Goal: Task Accomplishment & Management: Complete application form

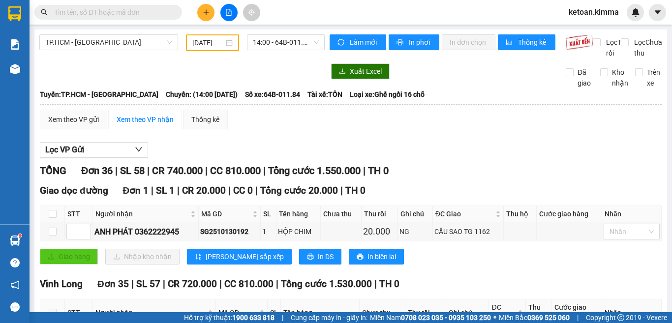
click at [636, 16] on img at bounding box center [635, 12] width 9 height 9
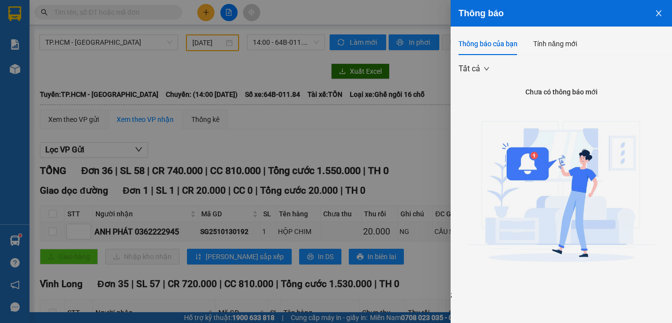
click at [652, 14] on button "Close" at bounding box center [659, 12] width 27 height 25
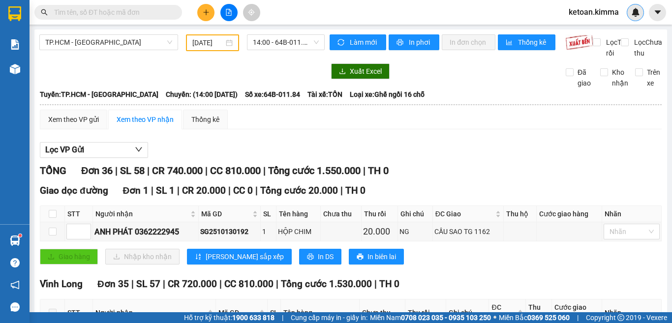
click at [630, 13] on div at bounding box center [635, 12] width 17 height 17
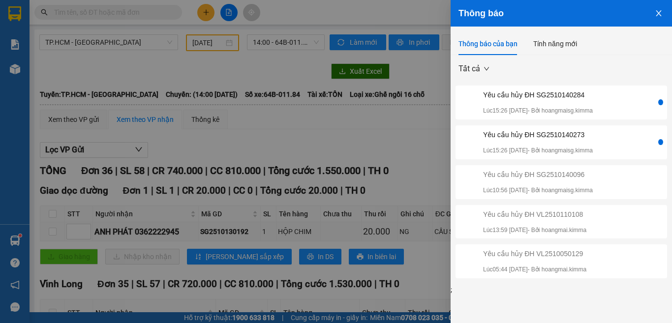
click at [541, 139] on div "Yêu cầu hủy ĐH SG2510140273" at bounding box center [538, 134] width 110 height 11
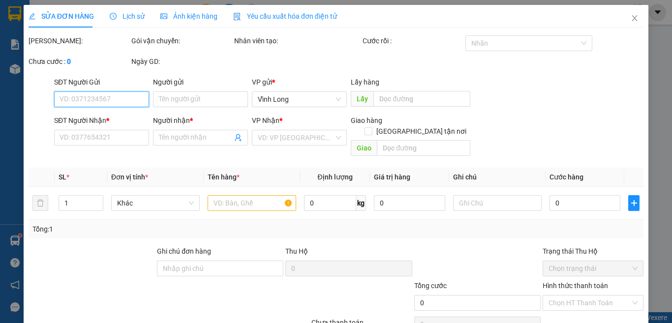
type input "BÁN LẺ KHÔNG GIAO HOÁ ĐƠN"
type input "00000000000"
type input "SAIIIIIIIIIIIIIIII"
type input "30.000"
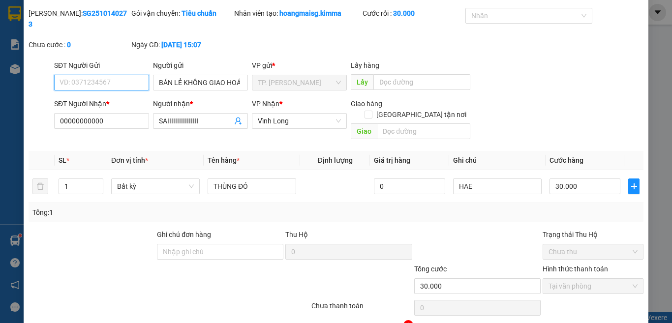
scroll to position [43, 0]
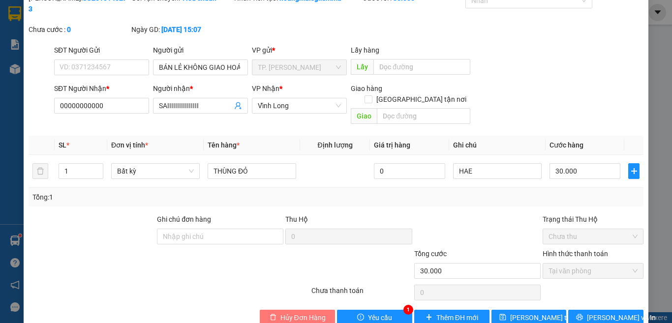
click at [299, 313] on span "Hủy Đơn Hàng" at bounding box center [303, 318] width 45 height 11
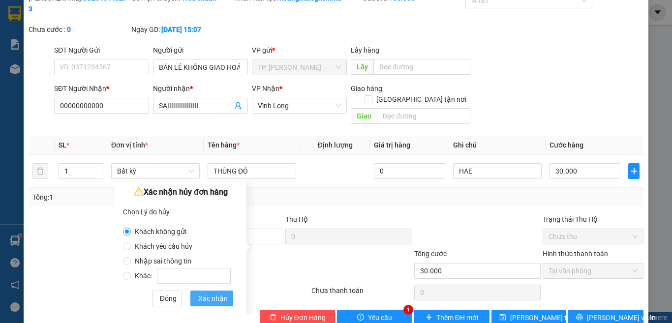
click at [199, 303] on span "Xác nhận" at bounding box center [213, 298] width 30 height 11
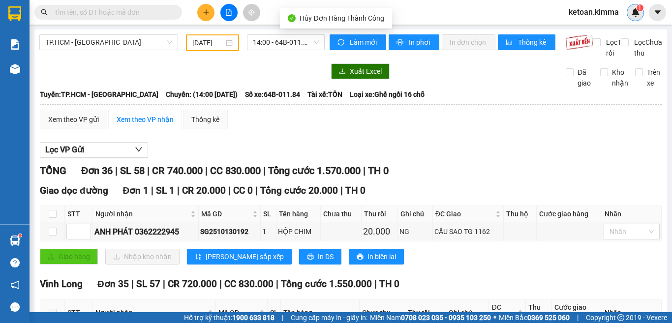
click at [635, 10] on img at bounding box center [635, 12] width 9 height 9
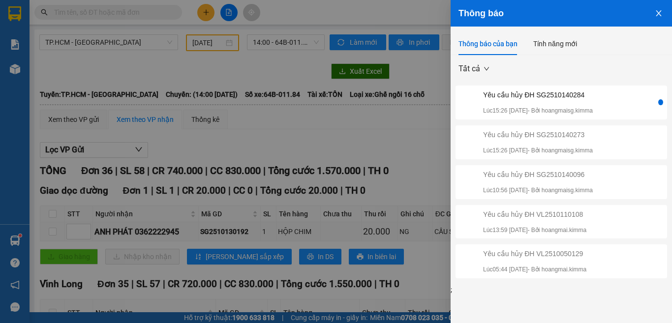
click at [551, 94] on div "Yêu cầu hủy ĐH SG2510140284" at bounding box center [538, 95] width 110 height 11
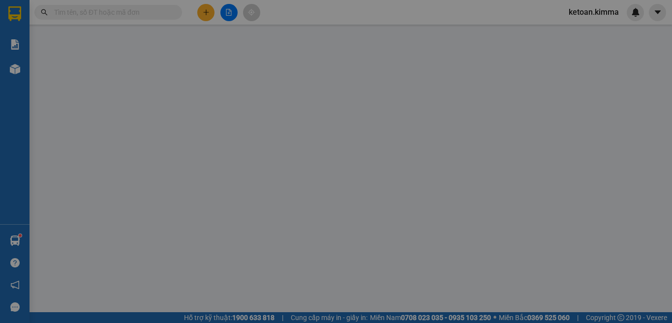
type input "BÁN LẺ KHÔNG GIAO HOÁ ĐƠN"
type input "00000000000000"
type input "SAIIIIIIIIIIIIIIIIIIIII"
checkbox input "true"
type input "GTN"
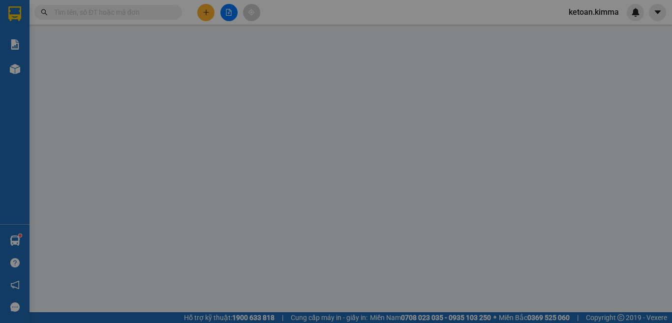
type input "80.000"
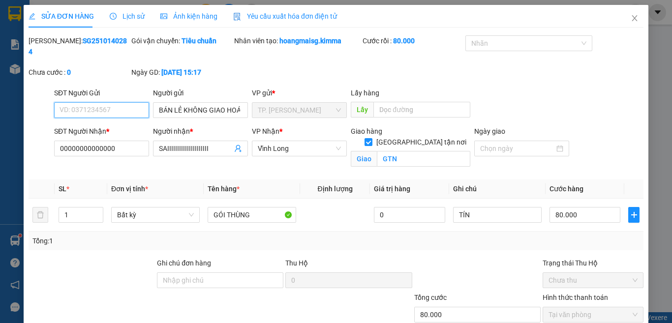
scroll to position [55, 0]
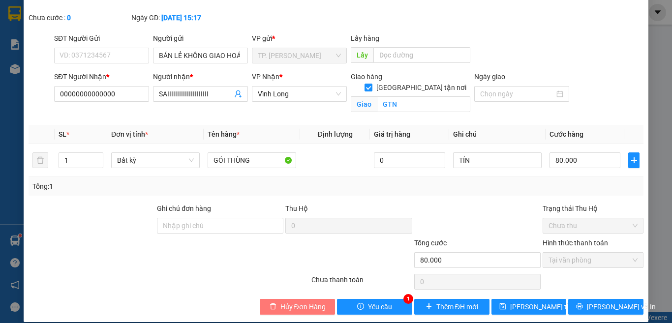
click at [284, 302] on span "Hủy Đơn Hàng" at bounding box center [303, 307] width 45 height 11
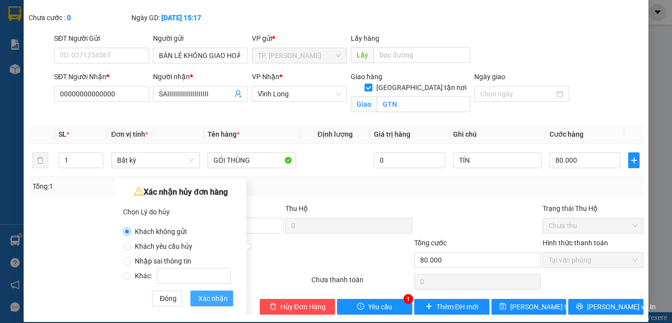
click at [206, 297] on span "Xác nhận" at bounding box center [213, 298] width 30 height 11
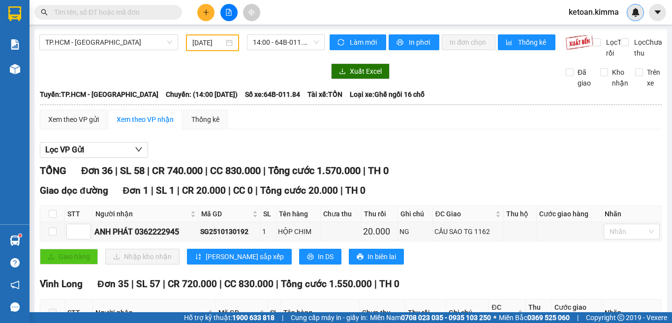
click at [639, 12] on img at bounding box center [635, 12] width 9 height 9
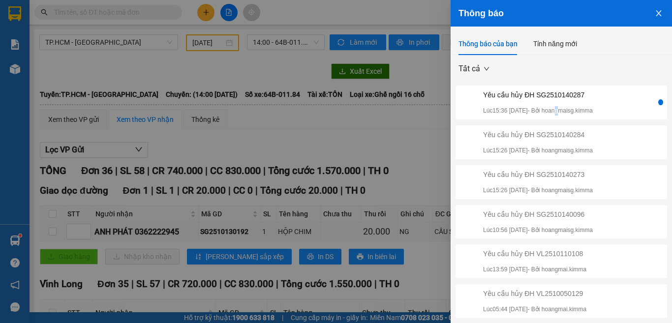
click at [569, 106] on p "Lúc 15:36 14/10/2025 - Bởi hoangmaisg.kimma" at bounding box center [538, 110] width 110 height 9
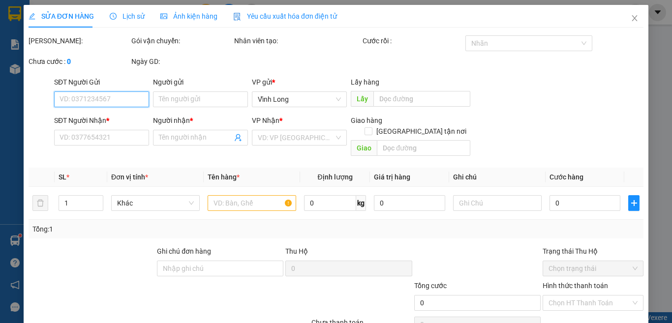
type input "0396357990"
type input "BÁN LẺ KHÔNG GIAO HOÁ ĐƠN"
type input "000000000000"
type input "SAIIIIIIIIIIIIIIIIIIII"
type input "30.000"
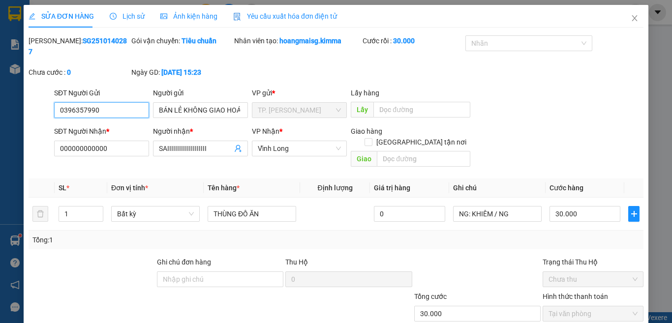
scroll to position [43, 0]
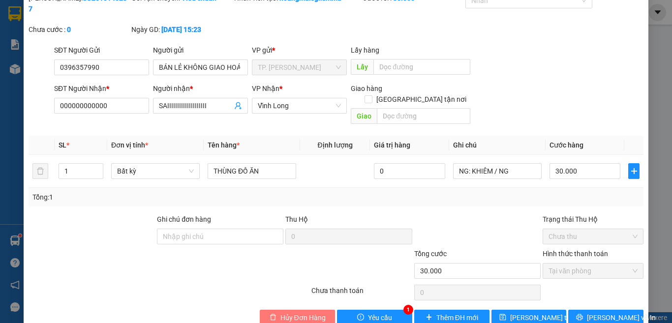
click at [290, 313] on span "Hủy Đơn Hàng" at bounding box center [303, 318] width 45 height 11
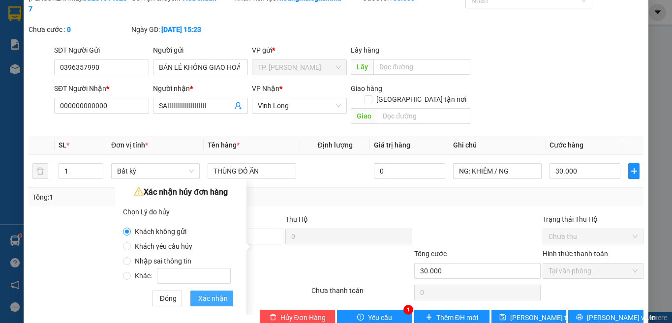
click at [208, 299] on span "Xác nhận" at bounding box center [213, 298] width 30 height 11
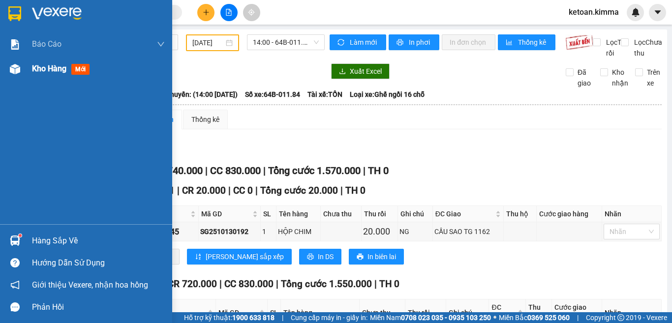
click at [22, 68] on div at bounding box center [14, 69] width 17 height 17
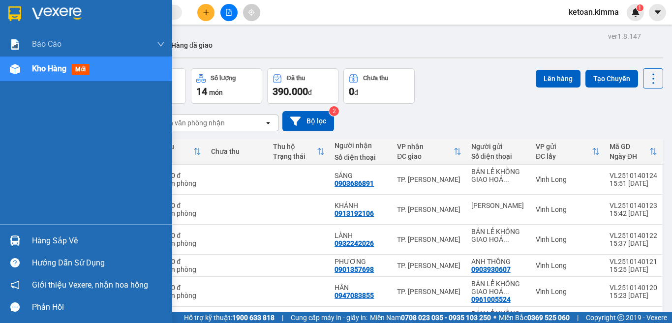
click at [30, 68] on div "Kho hàng mới" at bounding box center [86, 69] width 172 height 25
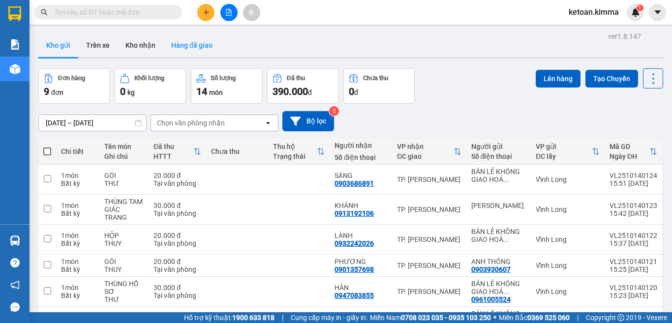
click at [191, 42] on button "Hàng đã giao" at bounding box center [191, 45] width 57 height 24
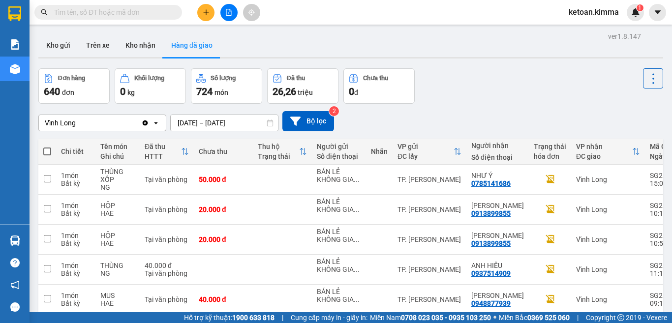
click at [123, 121] on div "Vĩnh Long" at bounding box center [90, 123] width 102 height 16
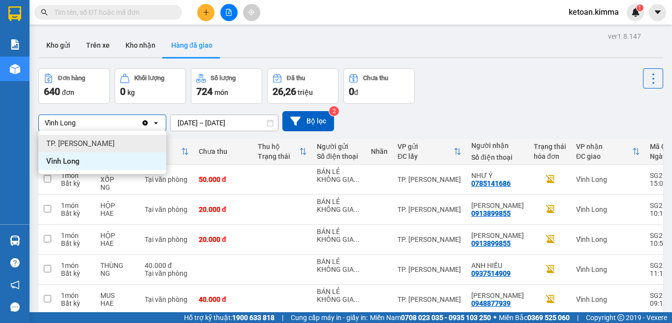
click at [63, 140] on span "TP. [PERSON_NAME]" at bounding box center [80, 144] width 68 height 10
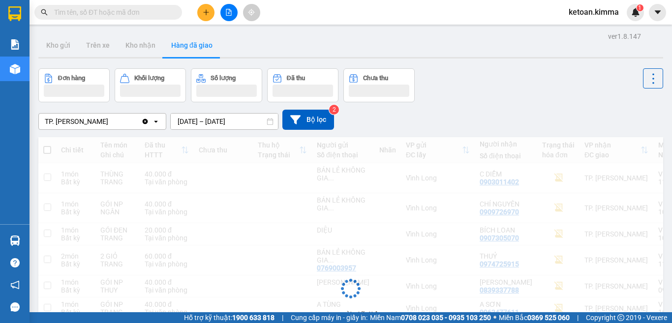
click at [232, 123] on input "[DATE] – [DATE]" at bounding box center [224, 122] width 107 height 16
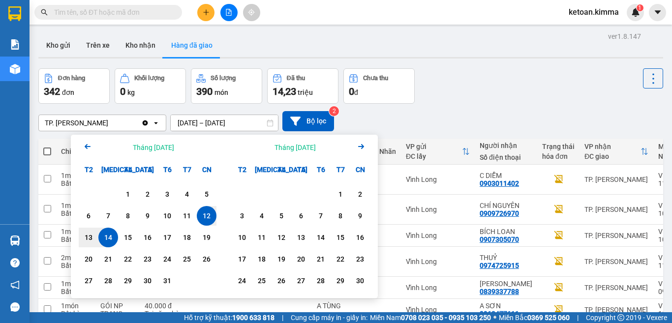
drag, startPoint x: 112, startPoint y: 238, endPoint x: 112, endPoint y: 232, distance: 5.9
click at [112, 237] on div "14" at bounding box center [108, 238] width 14 height 12
click at [252, 118] on input "14/10/2025 – / /" at bounding box center [224, 123] width 107 height 16
click at [107, 234] on div "14" at bounding box center [108, 238] width 14 height 12
type input "[DATE] – [DATE]"
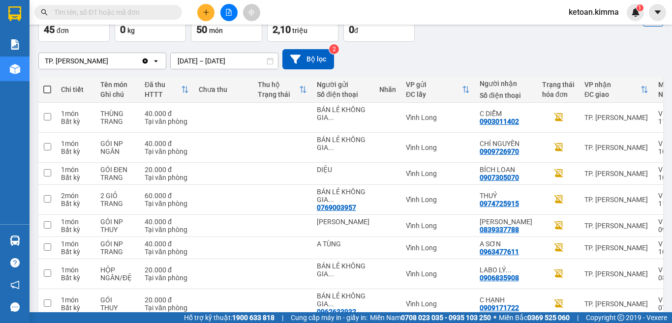
scroll to position [165, 0]
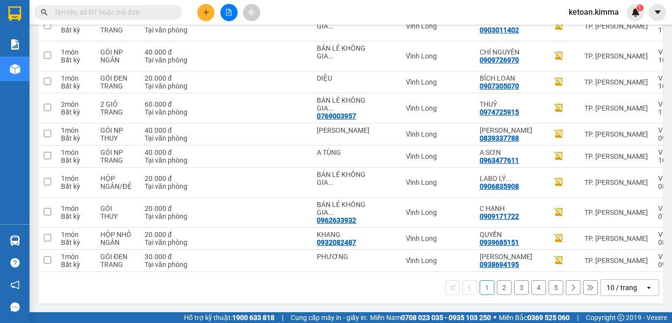
click at [632, 287] on div "10 / trang" at bounding box center [623, 288] width 44 height 16
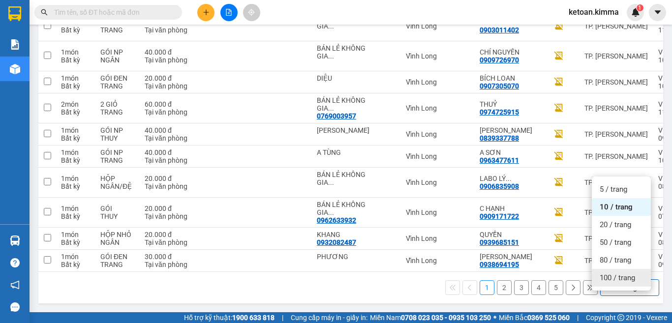
click at [613, 273] on span "100 / trang" at bounding box center [617, 278] width 35 height 10
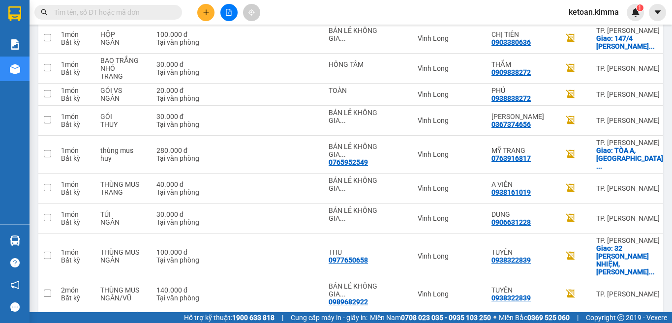
scroll to position [1193, 0]
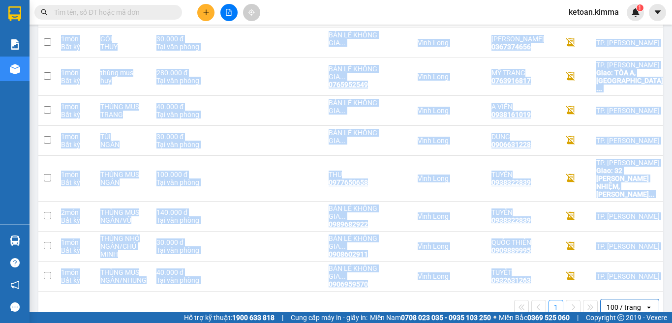
drag, startPoint x: 454, startPoint y: 273, endPoint x: 615, endPoint y: 267, distance: 161.0
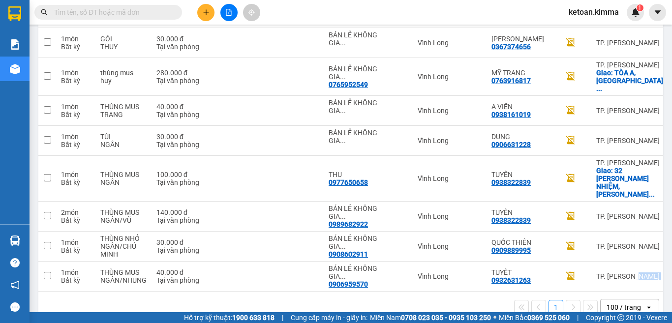
click at [421, 299] on div "1 100 / trang open" at bounding box center [350, 307] width 617 height 17
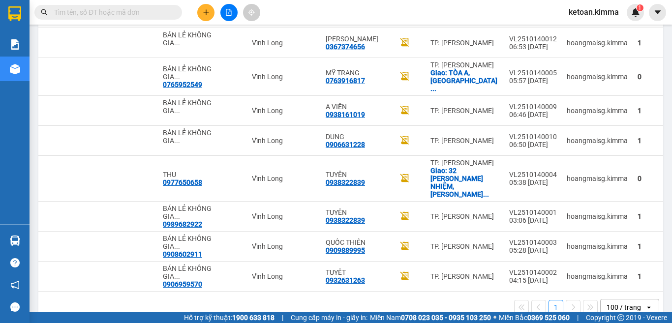
scroll to position [0, 191]
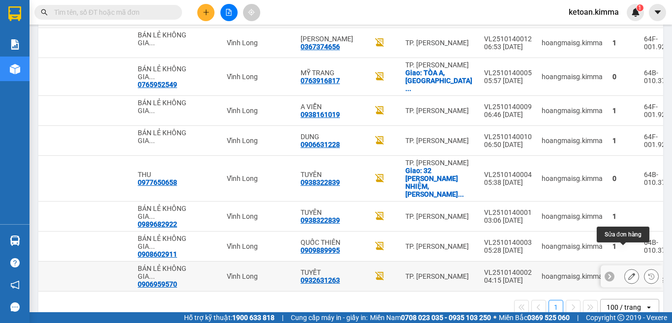
click at [629, 273] on icon at bounding box center [632, 276] width 7 height 7
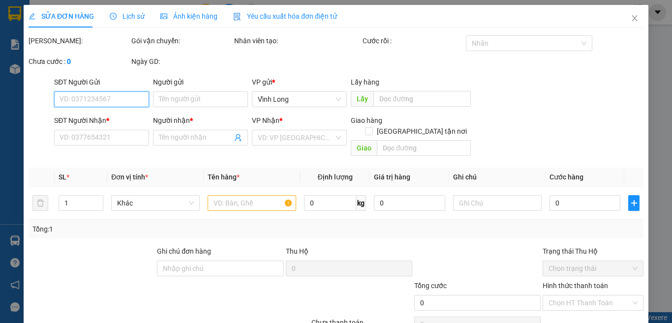
type input "0906959570"
type input "BÁN LẺ KHÔNG GIAO HOÁ ĐƠN"
type input "0932631263"
type input "TUYẾT"
type input "40.000"
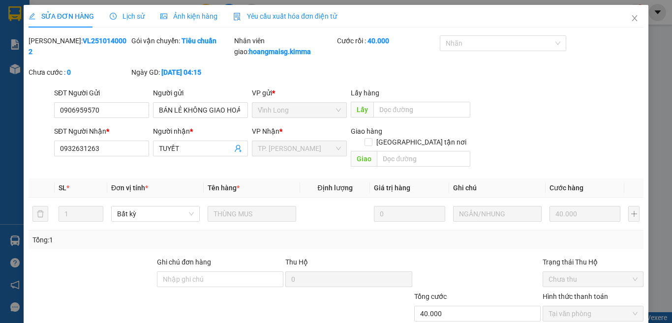
click at [277, 11] on div "Yêu cầu xuất hóa đơn điện tử" at bounding box center [285, 16] width 104 height 11
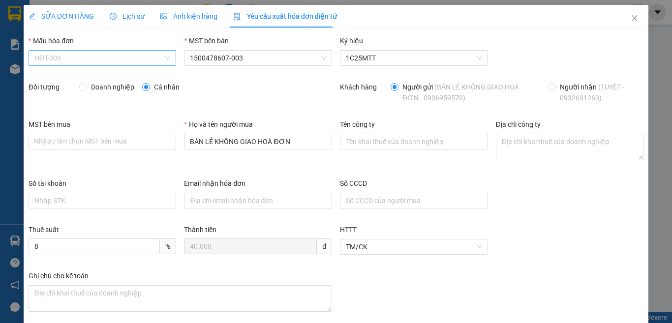
click at [95, 61] on span "HĐT-003" at bounding box center [102, 58] width 136 height 15
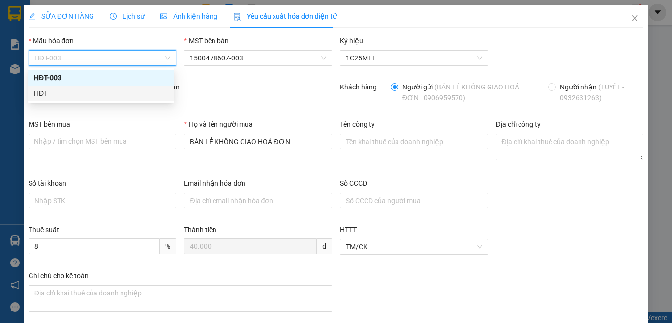
click at [40, 96] on div "HĐT" at bounding box center [101, 93] width 134 height 11
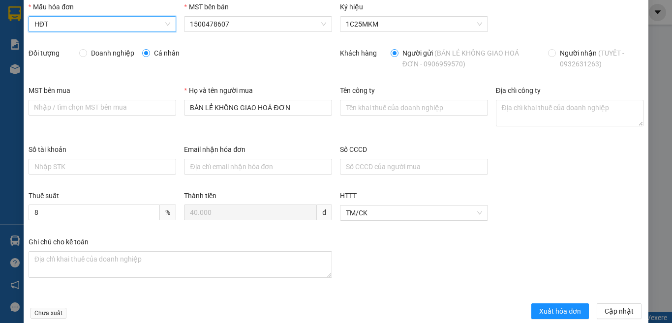
scroll to position [52, 0]
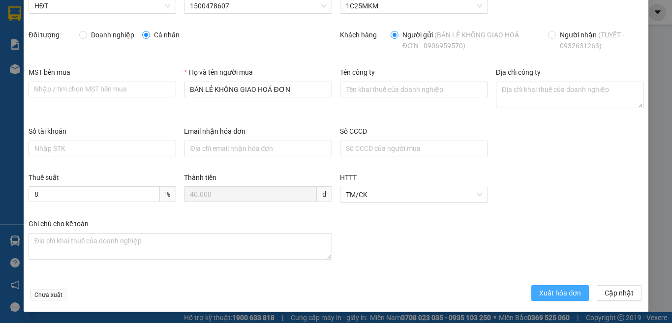
click at [542, 291] on span "Xuất hóa đơn" at bounding box center [560, 293] width 42 height 11
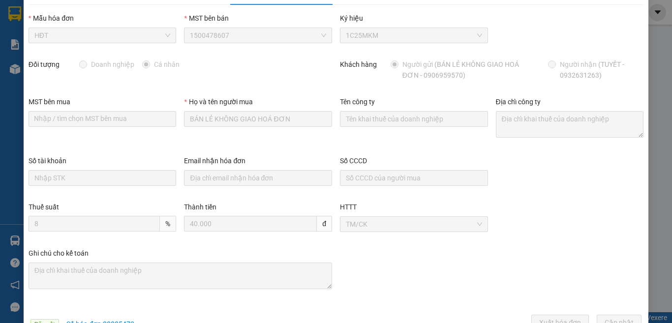
scroll to position [0, 0]
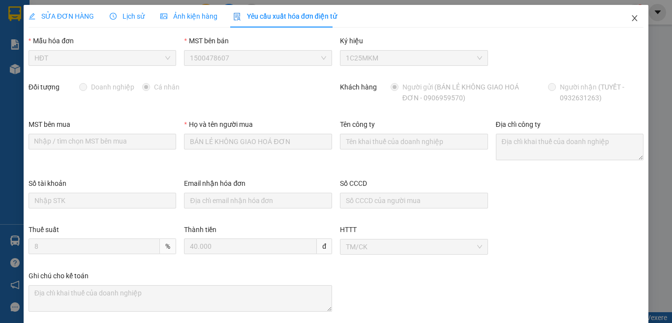
click at [623, 13] on span "Close" at bounding box center [635, 19] width 28 height 28
click at [628, 16] on div "1" at bounding box center [635, 12] width 17 height 17
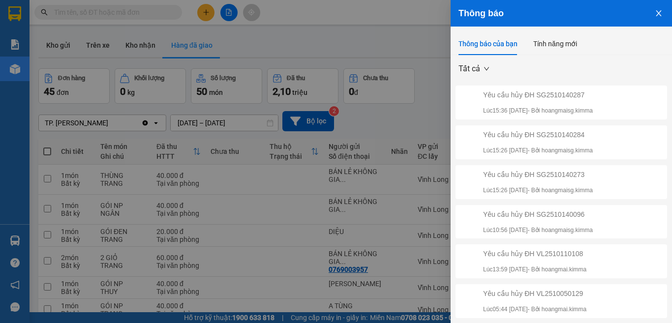
click at [346, 10] on div at bounding box center [336, 161] width 672 height 323
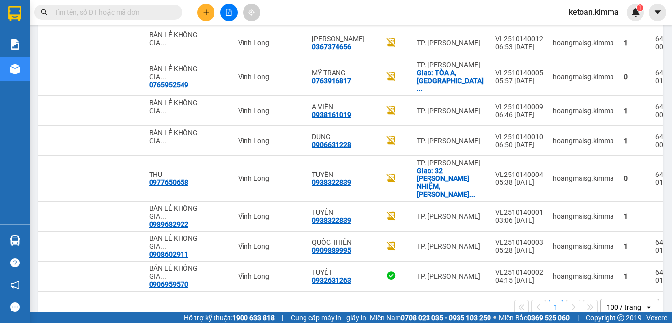
scroll to position [0, 191]
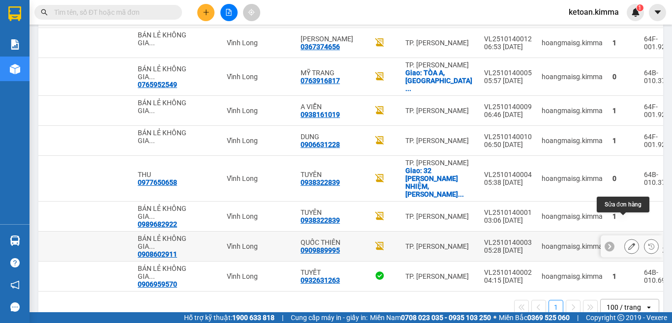
click at [629, 243] on icon at bounding box center [632, 246] width 7 height 7
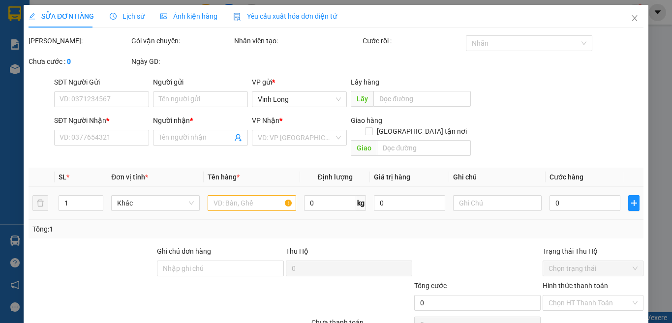
type input "0908602911"
type input "BÁN LẺ KHÔNG GIAO HOÁ ĐƠN"
type input "0909889995"
type input "QUỐC THIÊN"
type input "30.000"
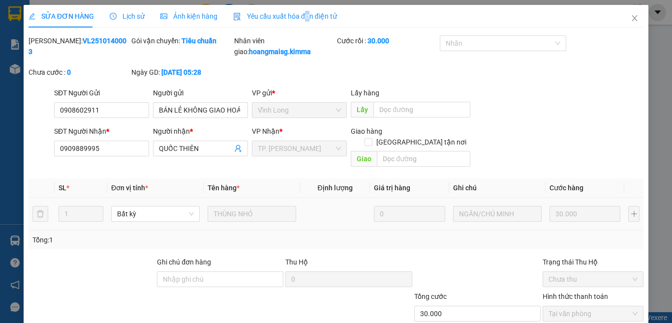
drag, startPoint x: 304, startPoint y: 19, endPoint x: 184, endPoint y: 19, distance: 119.6
click at [303, 19] on span "Yêu cầu xuất hóa đơn điện tử" at bounding box center [285, 16] width 104 height 8
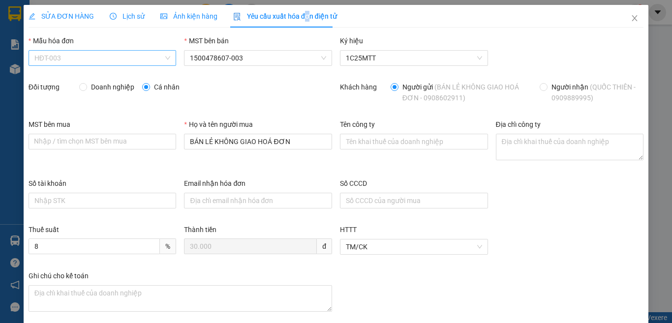
click at [64, 54] on span "HĐT-003" at bounding box center [102, 58] width 136 height 15
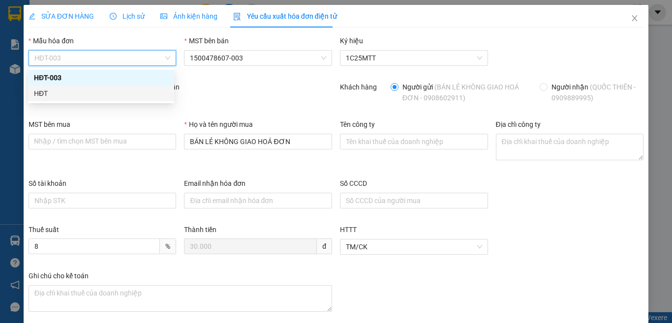
click at [46, 94] on div "HĐT" at bounding box center [101, 93] width 134 height 11
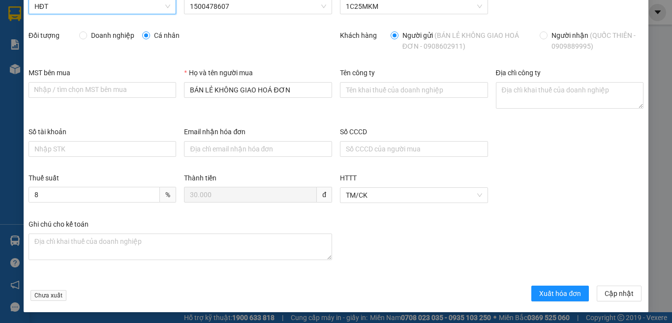
scroll to position [52, 0]
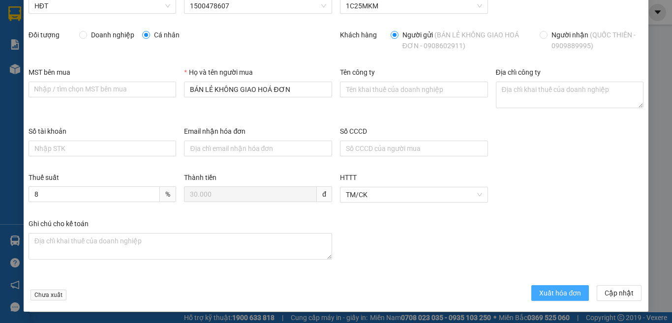
drag, startPoint x: 541, startPoint y: 290, endPoint x: 537, endPoint y: 285, distance: 6.6
click at [541, 290] on span "Xuất hóa đơn" at bounding box center [560, 293] width 42 height 11
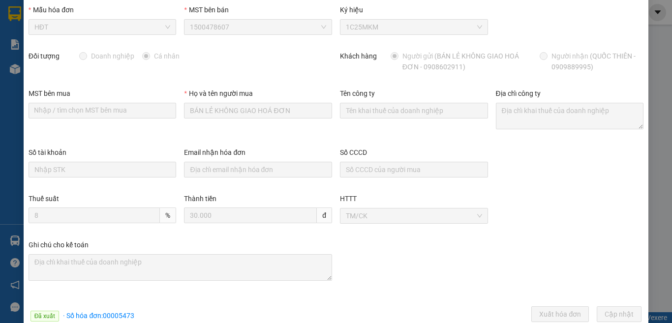
scroll to position [0, 0]
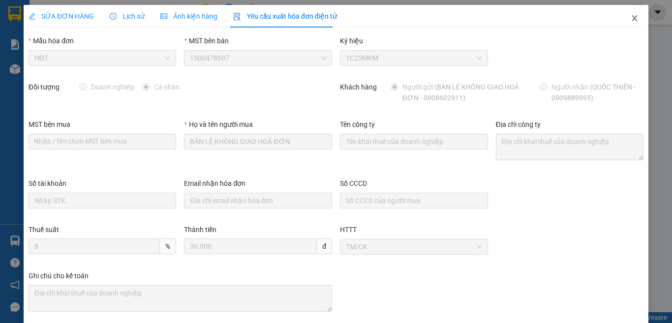
click at [632, 18] on icon "close" at bounding box center [634, 18] width 5 height 6
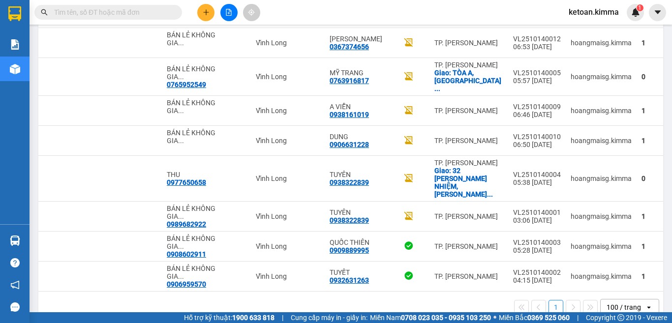
scroll to position [0, 191]
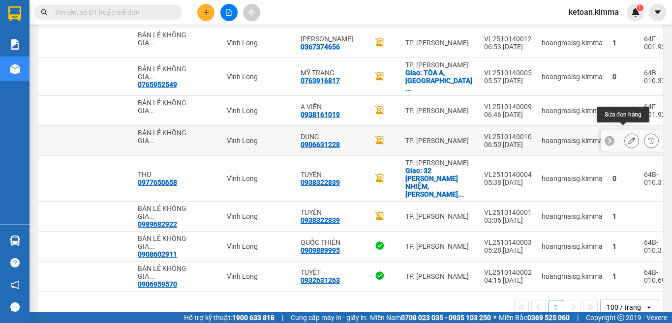
click at [629, 137] on icon at bounding box center [632, 140] width 7 height 7
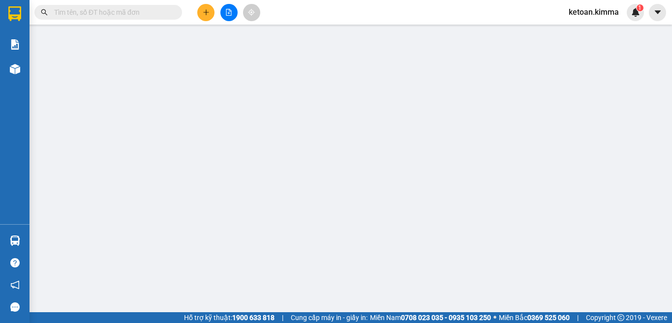
type input "BÁN LẺ KHÔNG GIAO HÓA ĐƠN"
type input "0906631228"
type input "DUNG"
type input "HAE G"
type input "30.000"
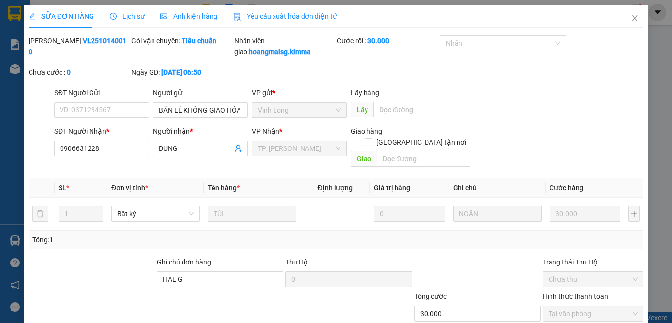
click at [275, 13] on span "Yêu cầu xuất hóa đơn điện tử" at bounding box center [285, 16] width 104 height 8
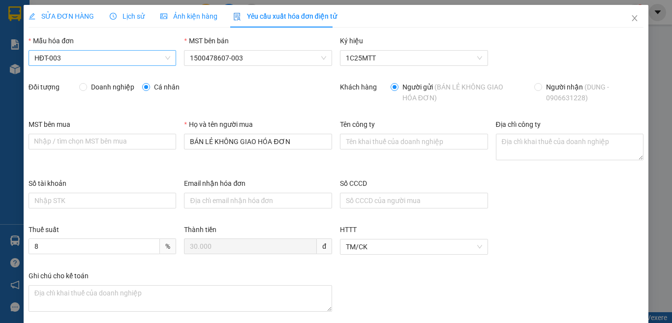
click at [82, 60] on span "HĐT-003" at bounding box center [102, 58] width 136 height 15
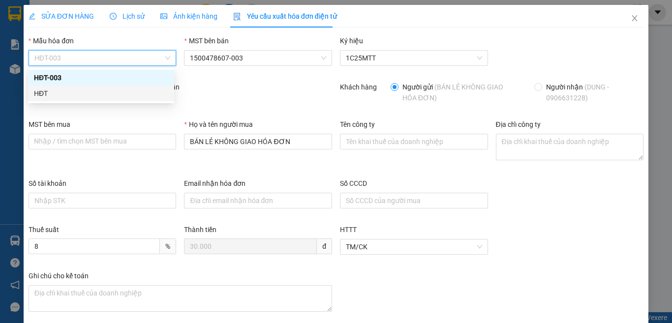
click at [47, 94] on div "HĐT" at bounding box center [101, 93] width 134 height 11
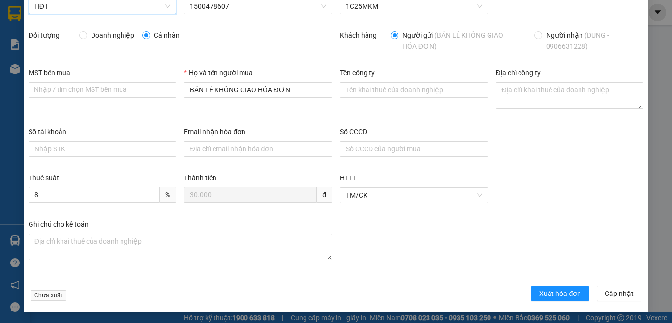
scroll to position [52, 0]
click at [555, 292] on span "Xuất hóa đơn" at bounding box center [560, 293] width 42 height 11
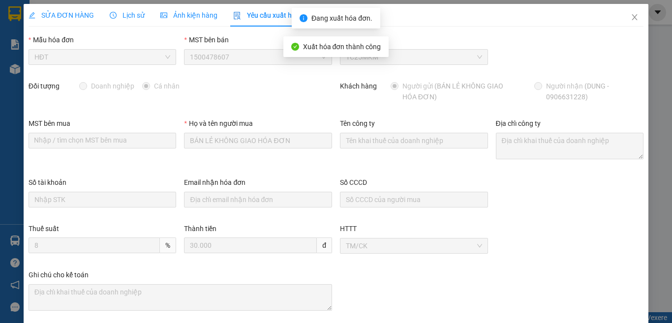
scroll to position [0, 0]
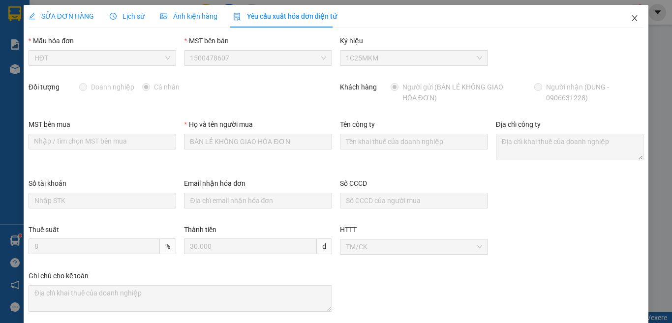
click at [631, 21] on icon "close" at bounding box center [635, 18] width 8 height 8
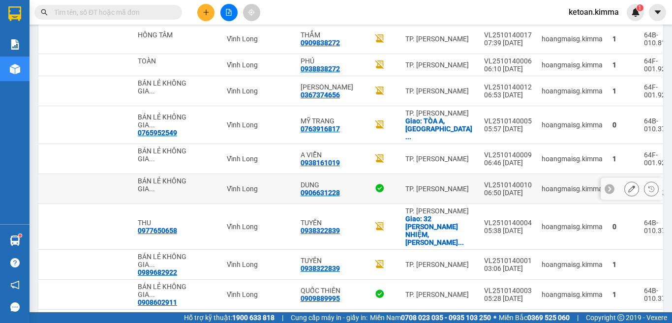
scroll to position [1196, 0]
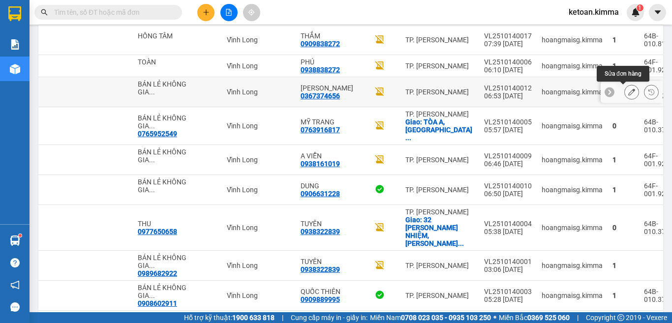
click at [629, 93] on icon at bounding box center [632, 92] width 7 height 7
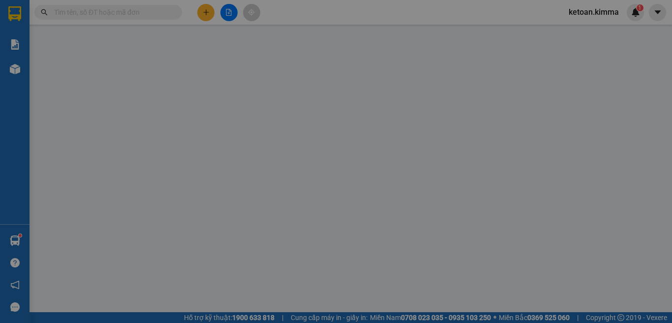
type input "BÁN LẺ KHÔNG GIAO HÓA ĐƠN"
type input "0367374656"
type input "PHÚC TIẾN"
type input "30.000"
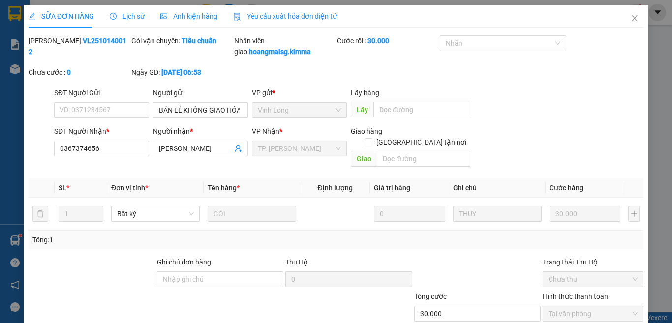
click at [277, 17] on span "Yêu cầu xuất hóa đơn điện tử" at bounding box center [285, 16] width 104 height 8
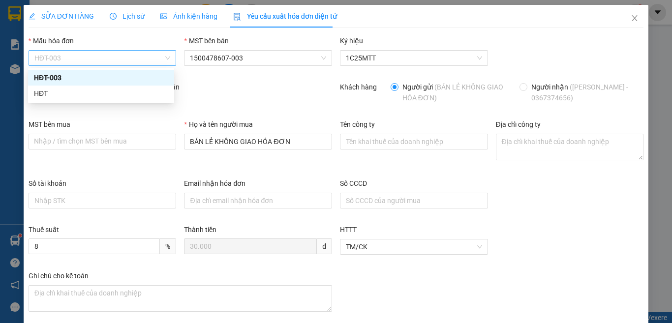
click at [69, 60] on span "HĐT-003" at bounding box center [102, 58] width 136 height 15
click at [52, 93] on div "HĐT" at bounding box center [101, 93] width 134 height 11
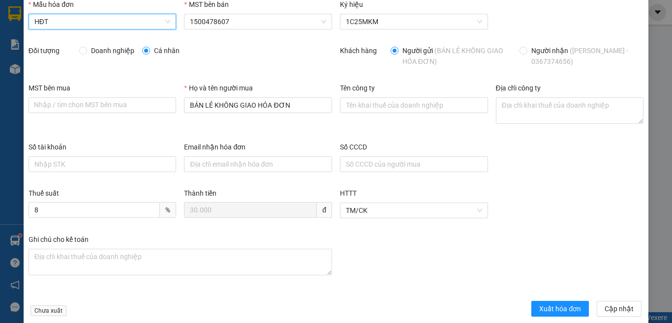
scroll to position [52, 0]
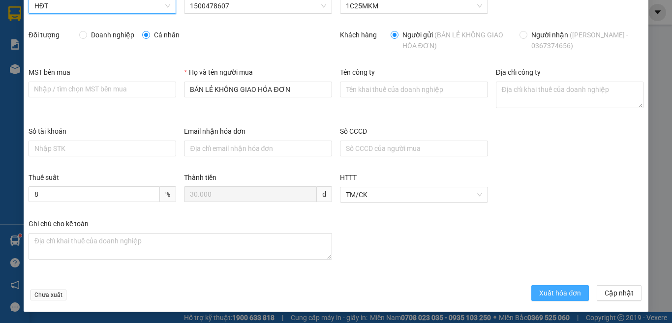
click at [539, 290] on span "Xuất hóa đơn" at bounding box center [560, 293] width 42 height 11
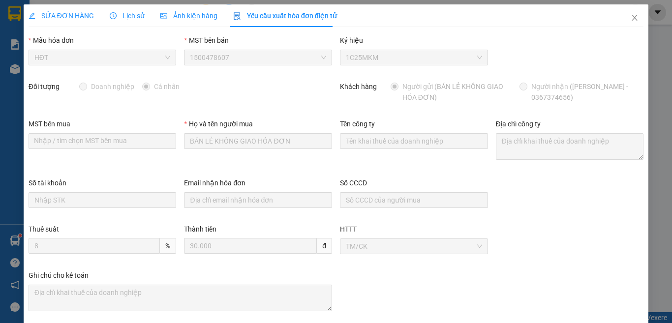
scroll to position [0, 0]
click at [631, 15] on icon "close" at bounding box center [635, 18] width 8 height 8
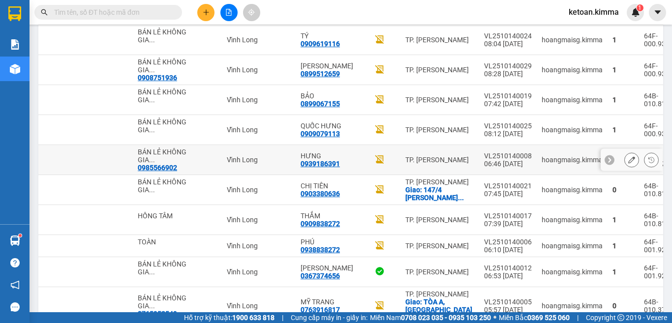
scroll to position [999, 0]
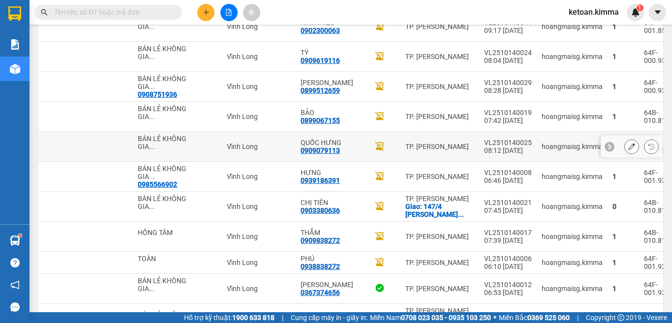
click at [629, 147] on icon at bounding box center [632, 146] width 7 height 7
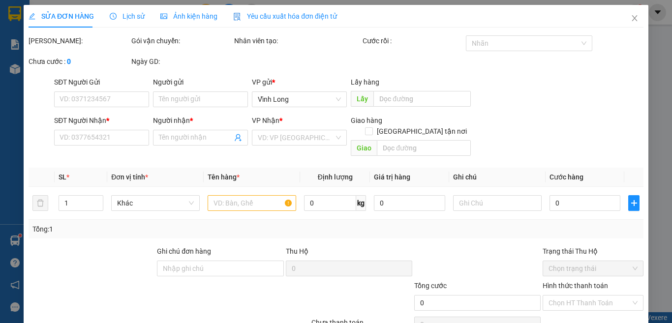
type input "BÁN LẺ KHÔNG GIAO HÓA ĐƠN"
type input "0909079113"
type input "QUỐC HƯNG"
type input "80.000"
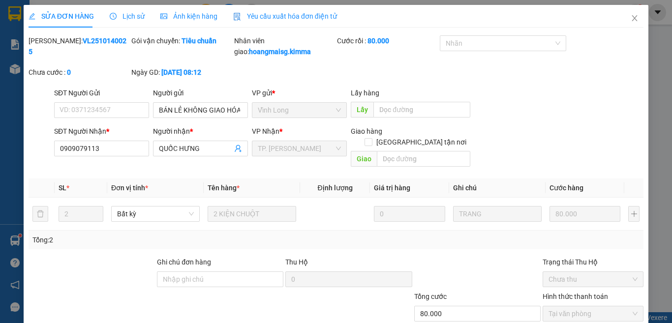
click at [289, 15] on span "Yêu cầu xuất hóa đơn điện tử" at bounding box center [285, 16] width 104 height 8
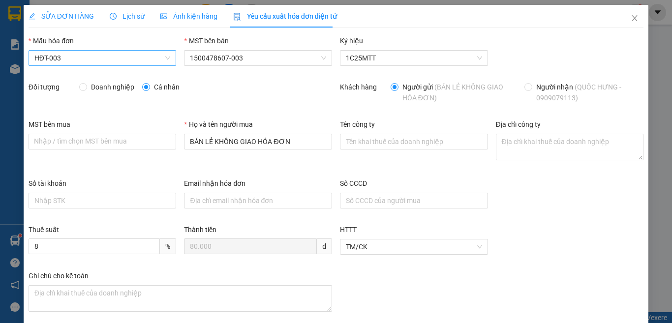
click at [67, 51] on span "HĐT-003" at bounding box center [102, 58] width 136 height 15
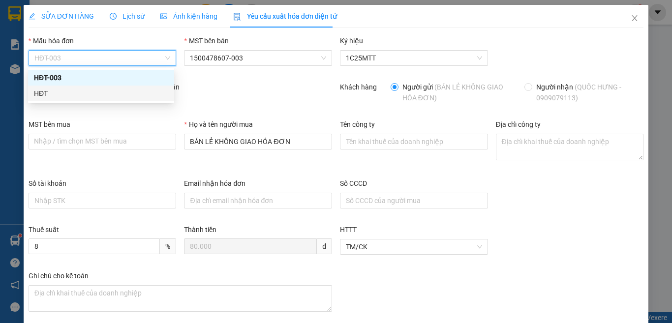
click at [43, 94] on div "HĐT" at bounding box center [101, 93] width 134 height 11
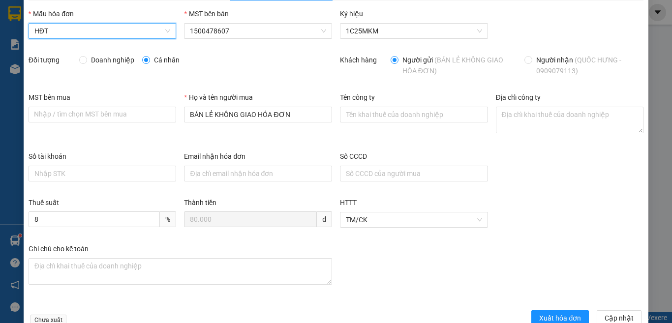
scroll to position [52, 0]
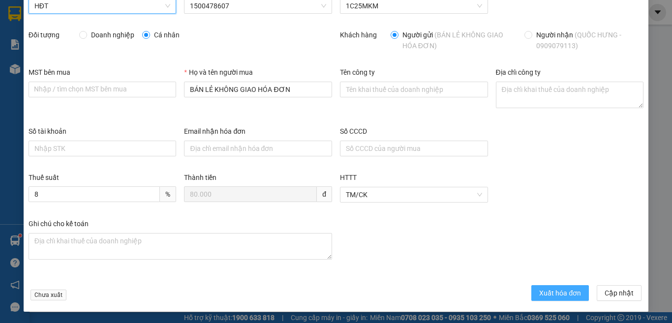
click at [549, 290] on span "Xuất hóa đơn" at bounding box center [560, 293] width 42 height 11
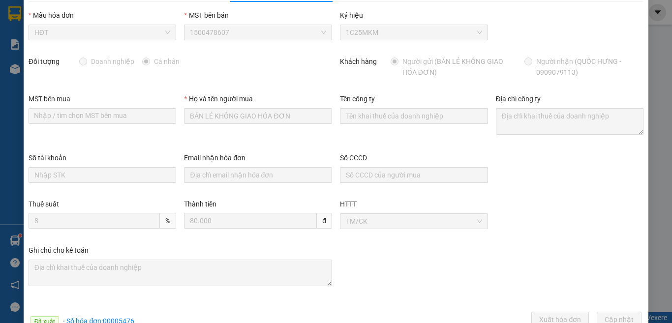
scroll to position [0, 0]
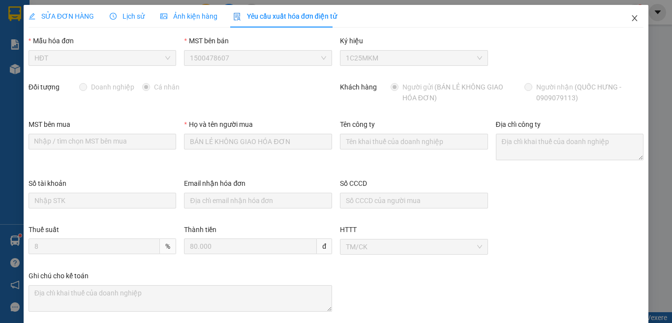
click at [631, 21] on icon "close" at bounding box center [635, 18] width 8 height 8
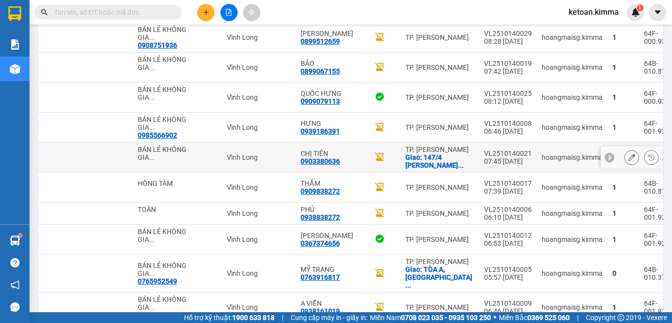
scroll to position [949, 0]
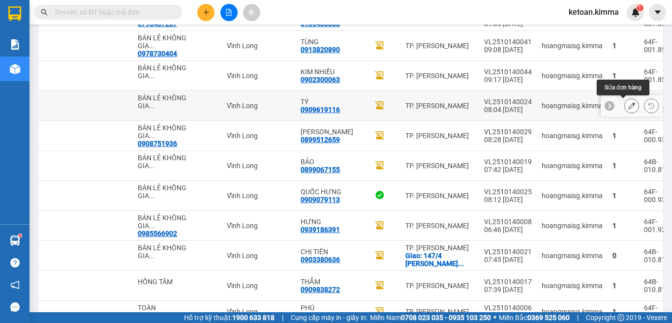
click at [629, 107] on icon at bounding box center [632, 105] width 7 height 7
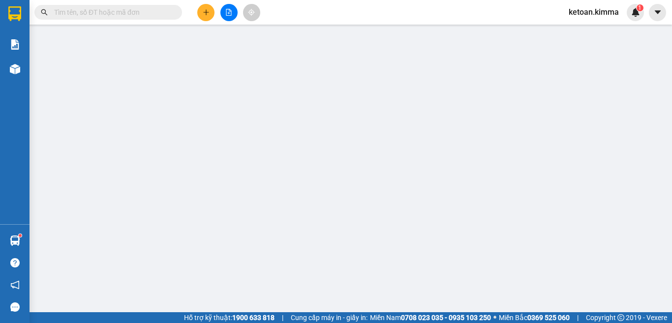
type input "BÁN LẺ KHÔNG GIAO HÓA ĐƠN"
type input "0909619116"
type input "TÝ"
type input "20.000"
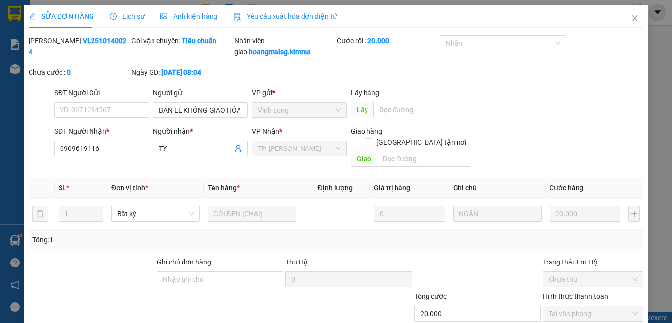
click at [289, 12] on span "Yêu cầu xuất hóa đơn điện tử" at bounding box center [285, 16] width 104 height 8
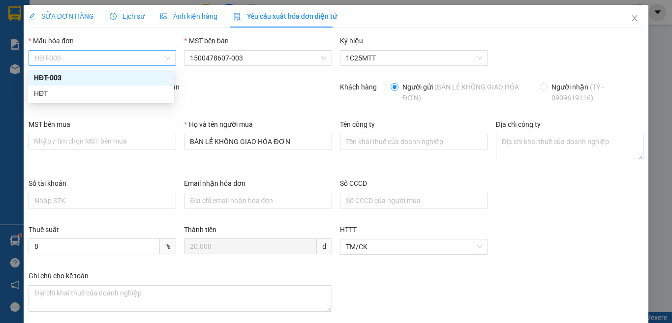
click at [64, 54] on span "HĐT-003" at bounding box center [102, 58] width 136 height 15
click at [49, 95] on div "HĐT" at bounding box center [101, 93] width 134 height 11
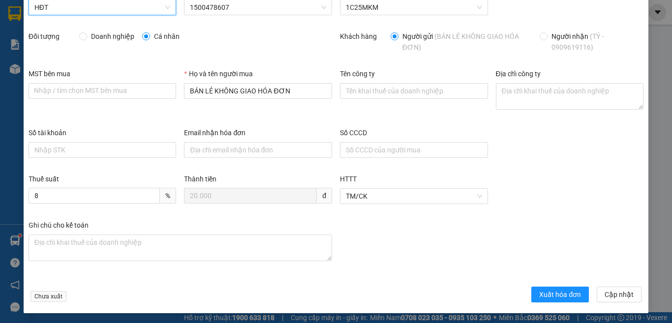
scroll to position [52, 0]
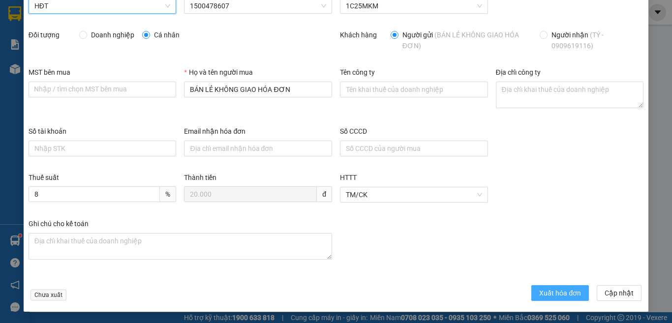
click at [543, 295] on span "Xuất hóa đơn" at bounding box center [560, 293] width 42 height 11
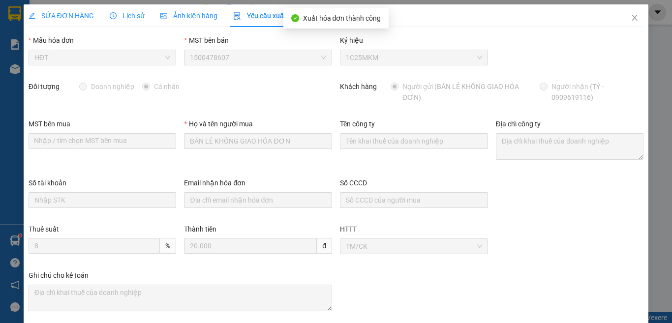
scroll to position [0, 0]
click at [631, 18] on icon "close" at bounding box center [635, 18] width 8 height 8
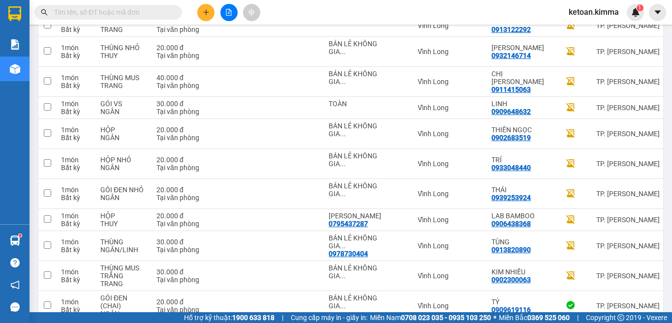
scroll to position [791, 0]
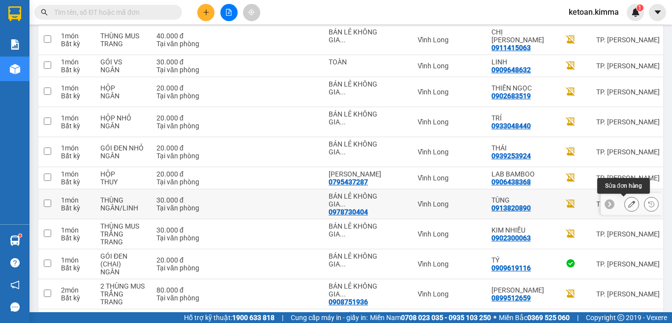
click at [629, 202] on icon at bounding box center [632, 204] width 7 height 7
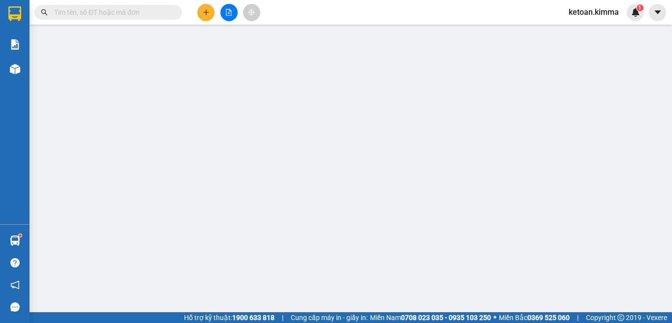
type input "0978730404"
type input "BÁN LẺ KHÔNG GIAO HOÁ ĐƠN"
type input "0913820890"
type input "TÙNG"
type input "HAE G"
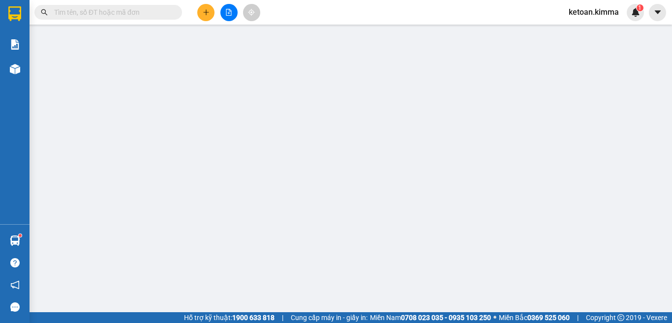
type input "30.000"
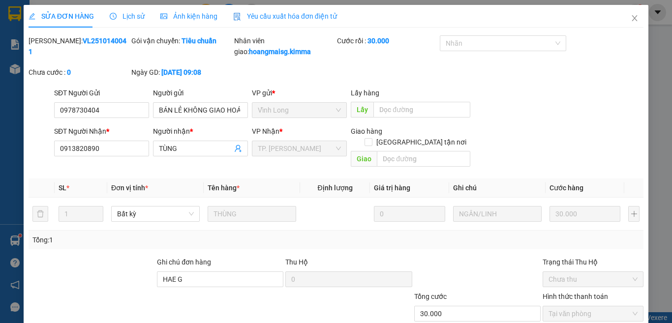
click at [277, 12] on span "Yêu cầu xuất hóa đơn điện tử" at bounding box center [285, 16] width 104 height 8
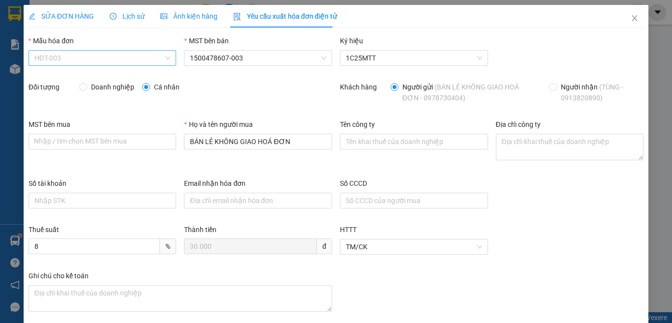
click at [59, 60] on span "HĐT-003" at bounding box center [102, 58] width 136 height 15
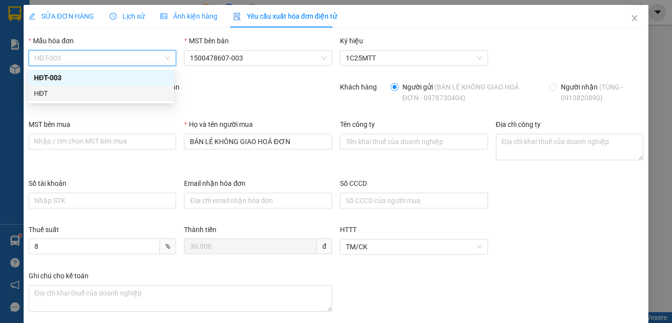
click at [45, 95] on div "HĐT" at bounding box center [101, 93] width 134 height 11
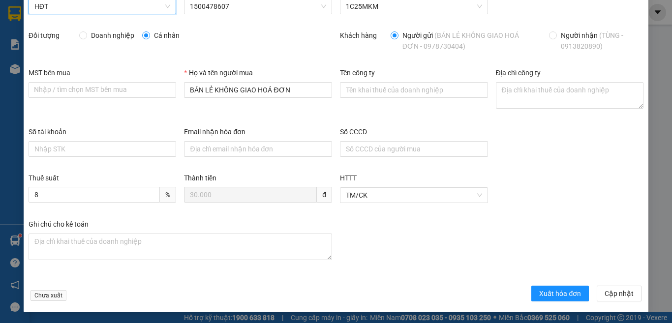
scroll to position [52, 0]
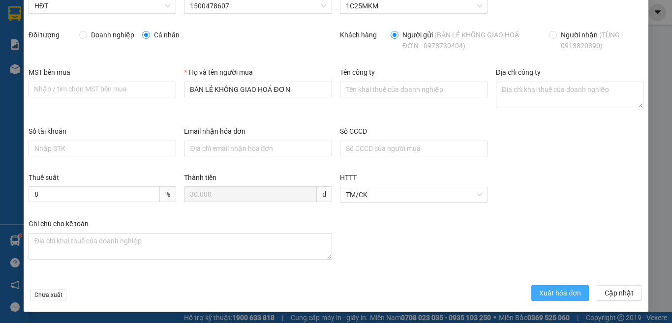
click at [551, 299] on button "Xuất hóa đơn" at bounding box center [561, 293] width 58 height 16
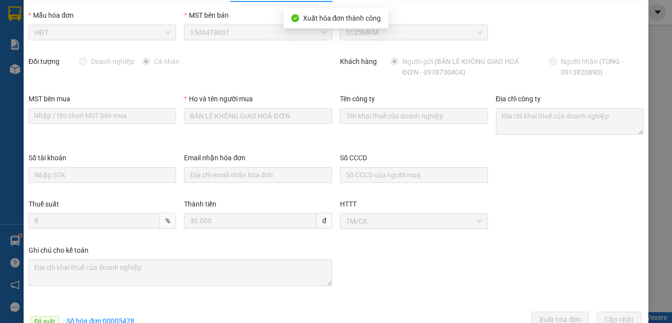
scroll to position [0, 0]
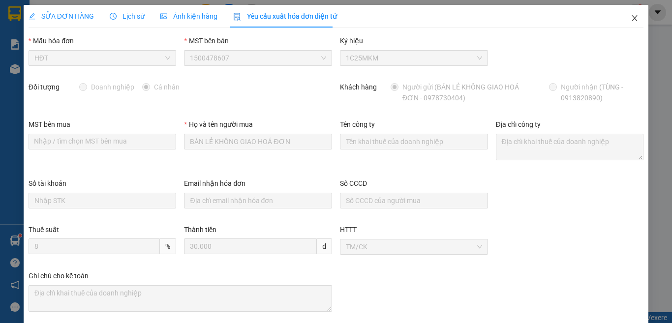
click at [632, 19] on icon "close" at bounding box center [634, 18] width 5 height 6
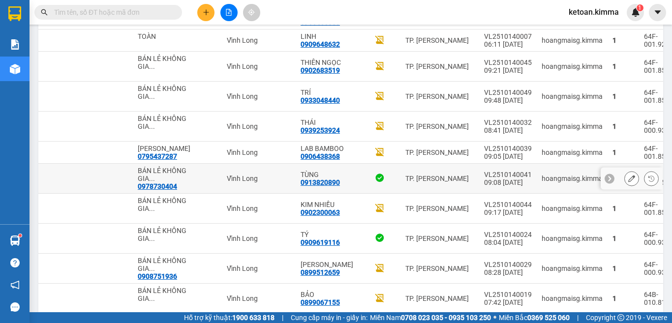
scroll to position [802, 0]
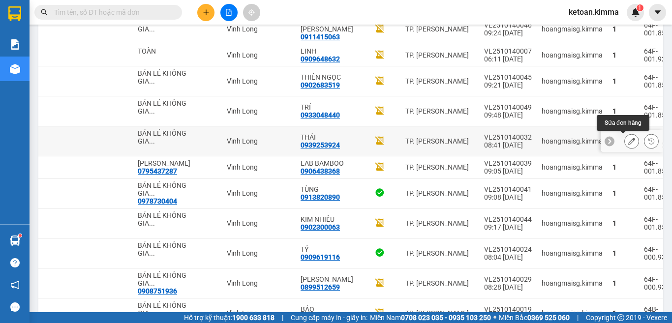
click at [629, 143] on icon at bounding box center [632, 141] width 7 height 7
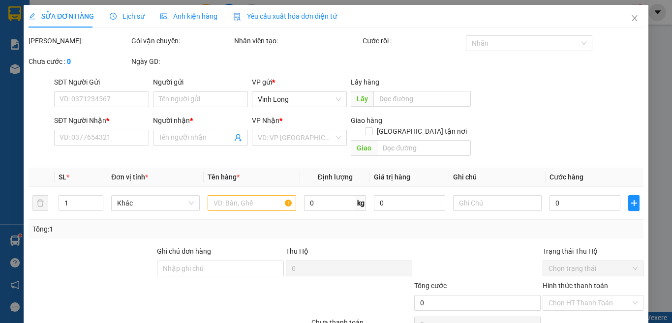
type input "BÁN LẺ KHÔNG GIAO HÓA ĐƠN"
type input "0939253924"
type input "THÁI"
type input "20.000"
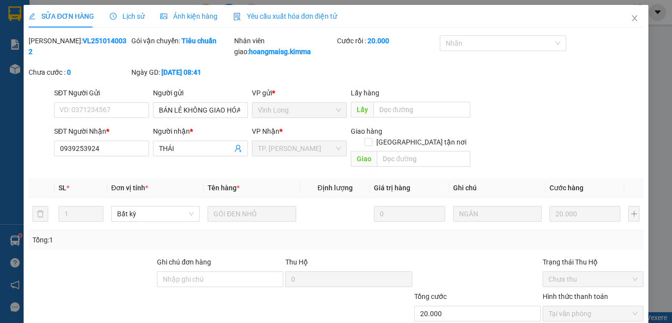
click at [261, 13] on span "Yêu cầu xuất hóa đơn điện tử" at bounding box center [285, 16] width 104 height 8
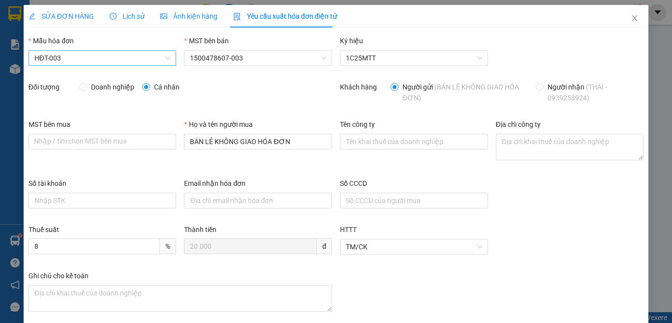
click at [70, 58] on span "HĐT-003" at bounding box center [102, 58] width 136 height 15
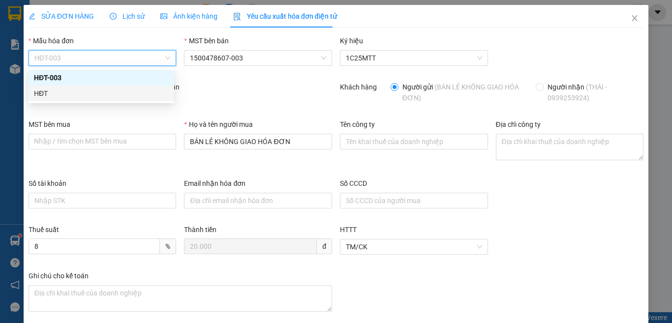
click at [40, 94] on div "HĐT" at bounding box center [101, 93] width 134 height 11
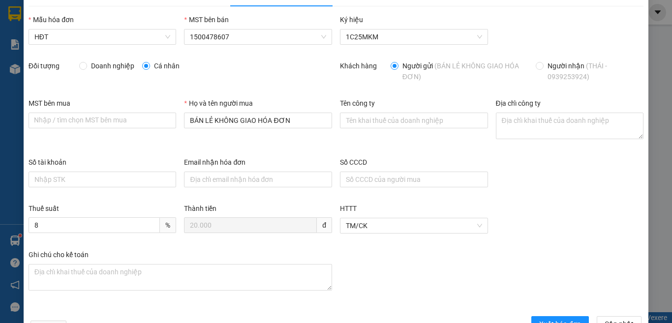
scroll to position [52, 0]
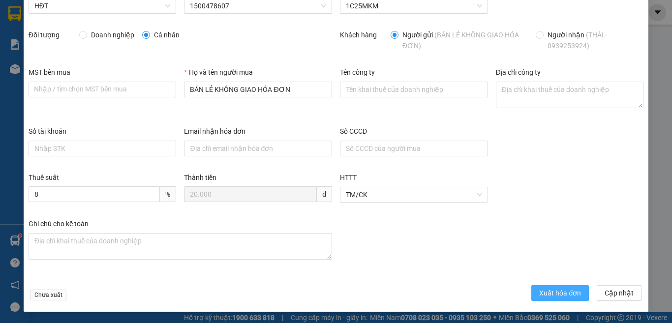
click at [548, 295] on span "Xuất hóa đơn" at bounding box center [560, 293] width 42 height 11
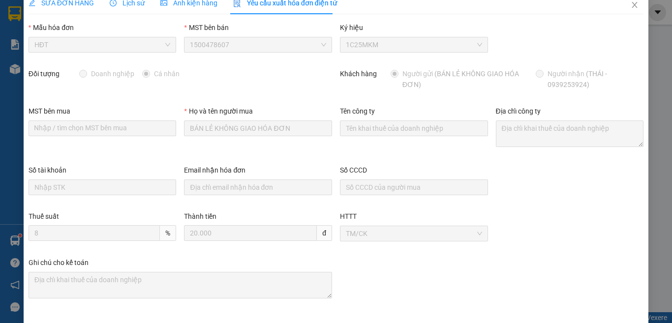
scroll to position [0, 0]
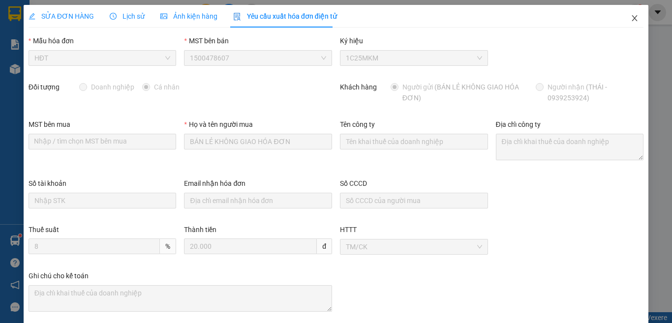
click at [631, 17] on icon "close" at bounding box center [635, 18] width 8 height 8
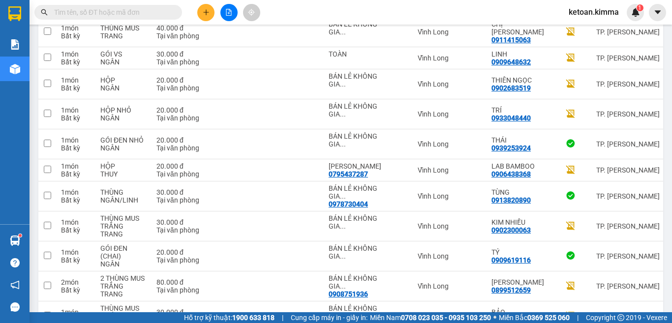
scroll to position [775, 0]
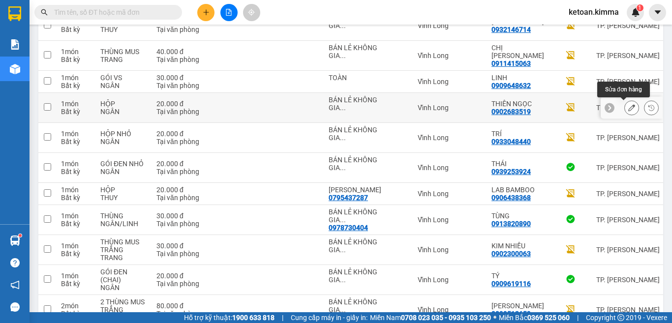
click at [629, 104] on icon at bounding box center [632, 107] width 7 height 7
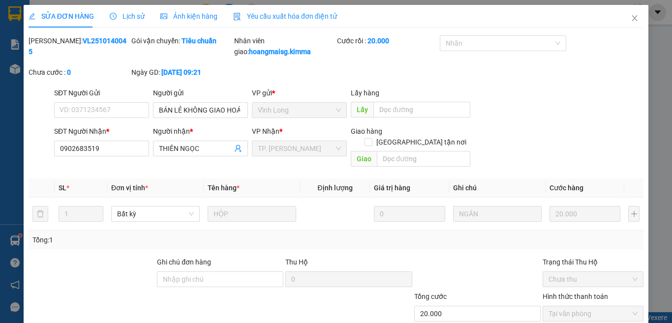
type input "BÁN LẺ KHÔNG GIAO HOÁ ĐƠN"
type input "0902683519"
type input "THIÊN NGỌC"
type input "20.000"
click at [269, 12] on span "Yêu cầu xuất hóa đơn điện tử" at bounding box center [285, 16] width 104 height 8
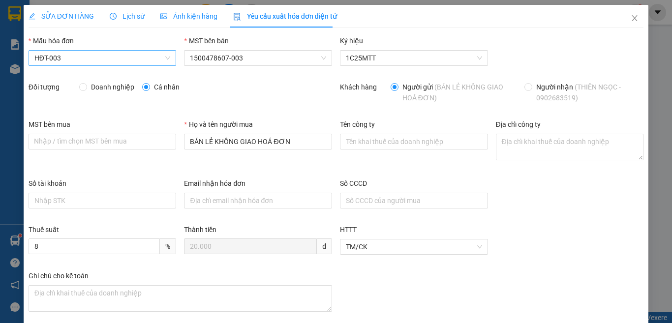
click at [50, 54] on span "HĐT-003" at bounding box center [102, 58] width 136 height 15
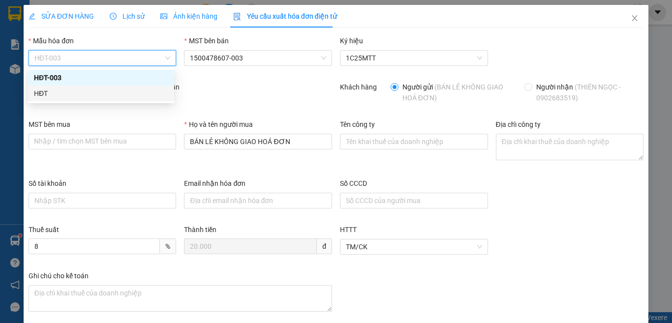
click at [40, 89] on div "HĐT" at bounding box center [101, 93] width 134 height 11
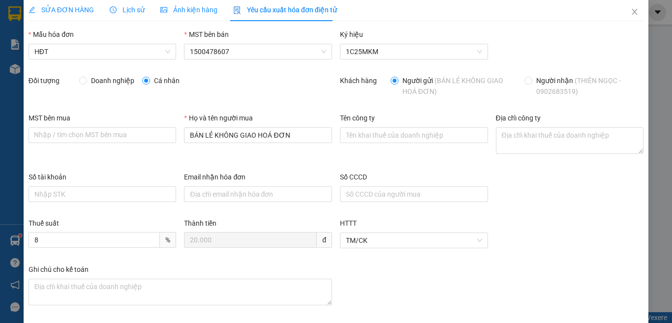
scroll to position [52, 0]
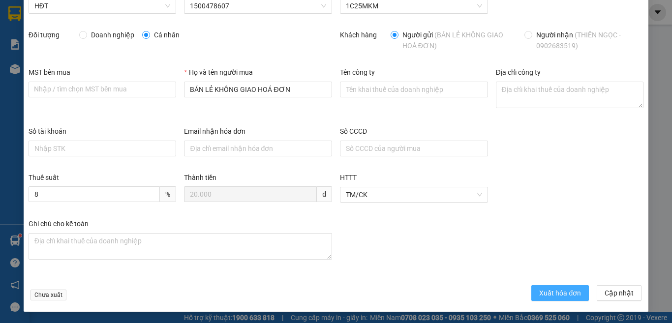
click at [551, 292] on span "Xuất hóa đơn" at bounding box center [560, 293] width 42 height 11
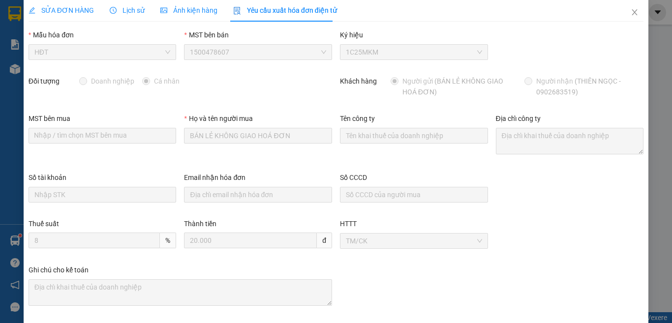
scroll to position [0, 0]
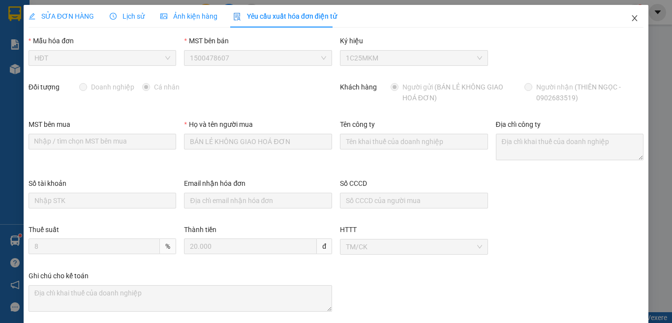
click at [631, 16] on icon "close" at bounding box center [635, 18] width 8 height 8
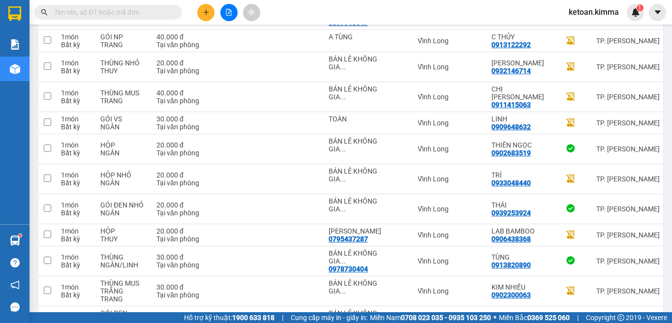
scroll to position [739, 0]
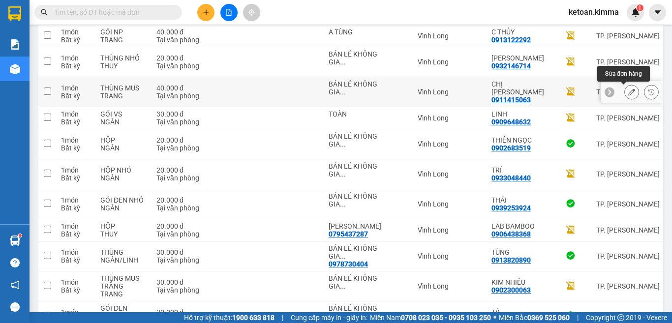
click at [629, 89] on icon at bounding box center [632, 92] width 7 height 7
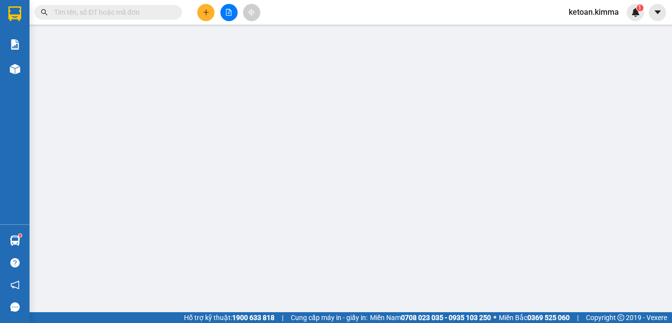
type input "BÁN LẺ KHÔNG GIAO HOÁ ĐƠN"
type input "0911415063"
type input "CHỊ PHƯƠNG"
type input "40.000"
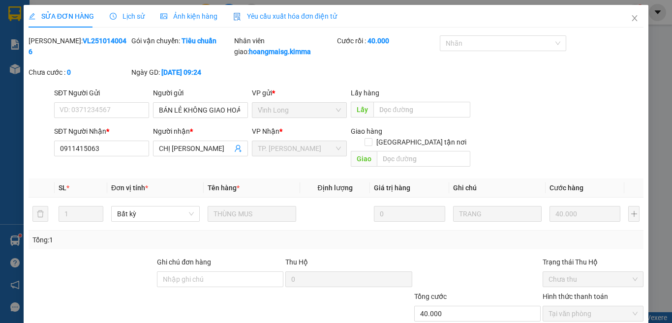
click at [270, 16] on span "Yêu cầu xuất hóa đơn điện tử" at bounding box center [285, 16] width 104 height 8
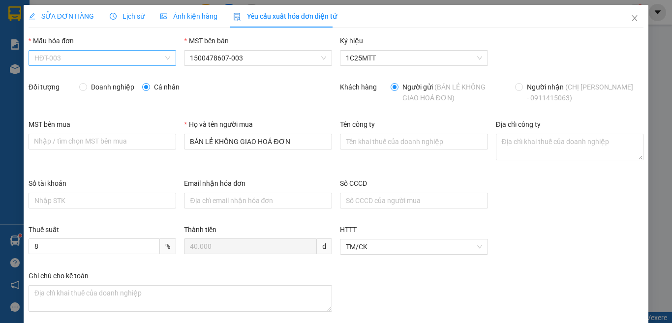
click at [88, 63] on span "HĐT-003" at bounding box center [102, 58] width 136 height 15
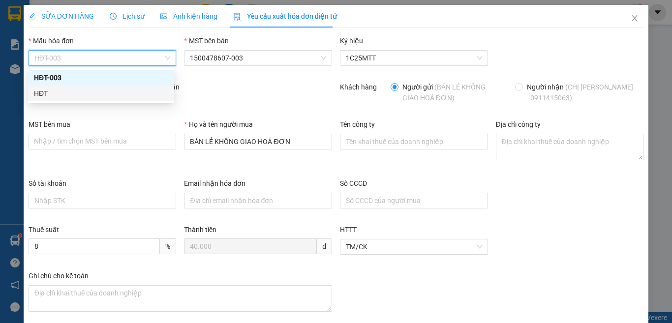
click at [55, 95] on div "HĐT" at bounding box center [101, 93] width 134 height 11
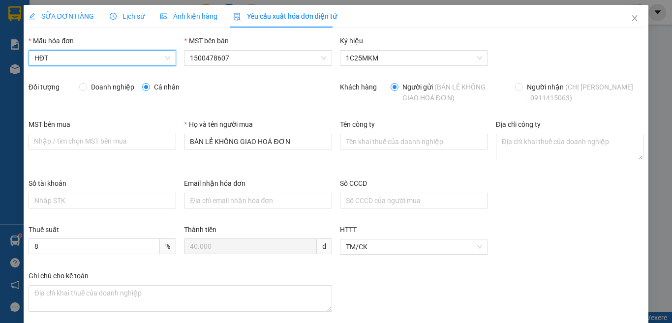
scroll to position [52, 0]
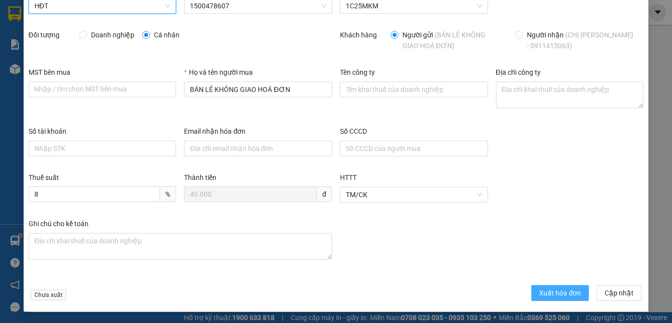
click at [561, 292] on span "Xuất hóa đơn" at bounding box center [560, 293] width 42 height 11
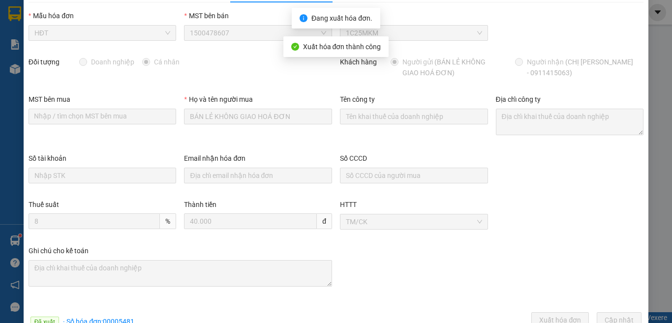
scroll to position [0, 0]
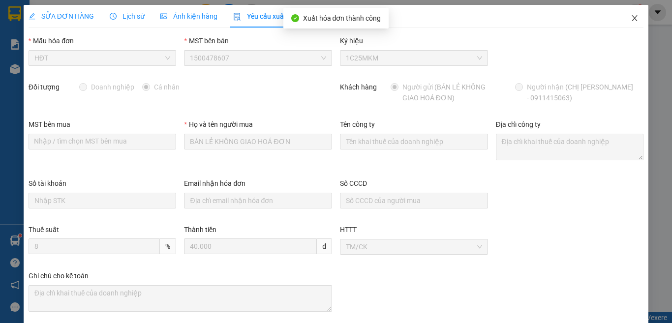
click at [632, 20] on icon "close" at bounding box center [634, 18] width 5 height 6
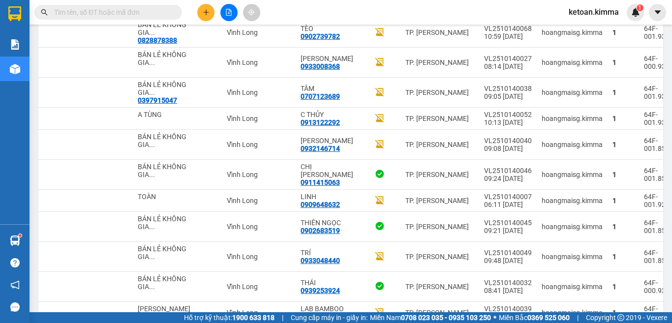
scroll to position [586, 0]
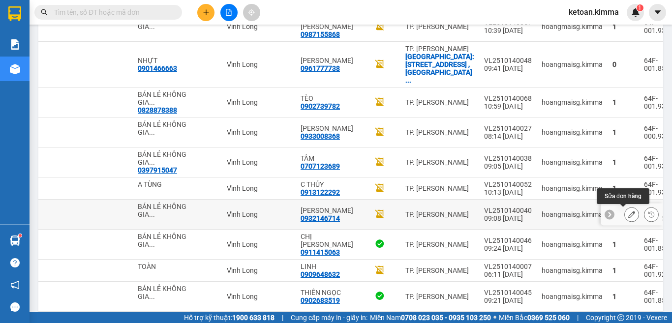
click at [629, 217] on icon at bounding box center [632, 214] width 7 height 7
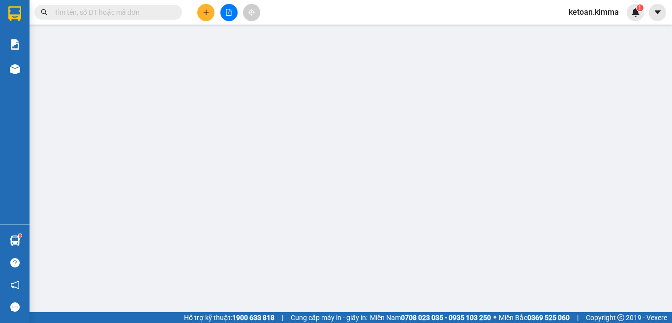
type input "BÁN LẺ KHÔNG GIAO HOÁ ĐƠN"
type input "0932146714"
type input "KIM CUONG"
type input "20.000"
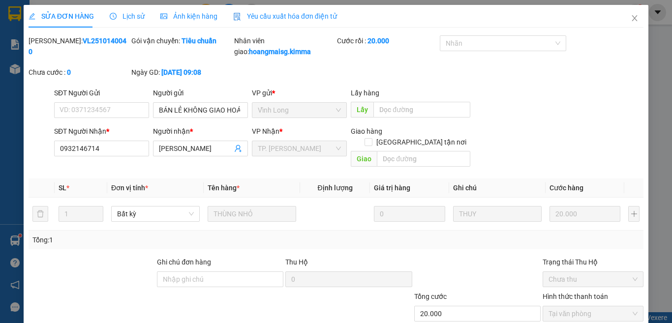
click at [279, 14] on span "Yêu cầu xuất hóa đơn điện tử" at bounding box center [285, 16] width 104 height 8
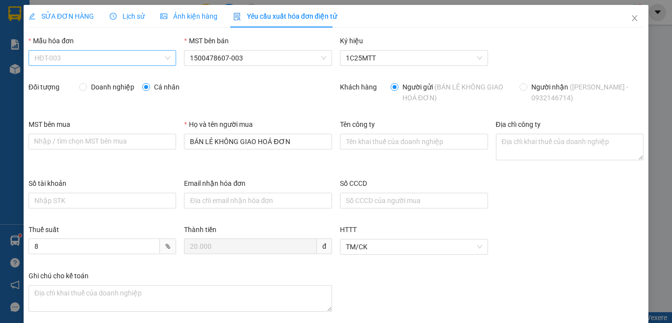
click at [74, 60] on span "HĐT-003" at bounding box center [102, 58] width 136 height 15
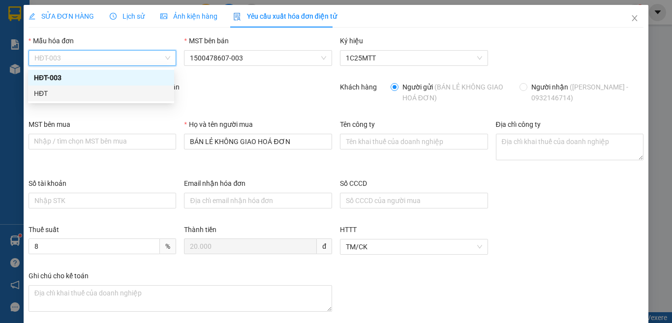
click at [46, 97] on div "HĐT" at bounding box center [101, 93] width 134 height 11
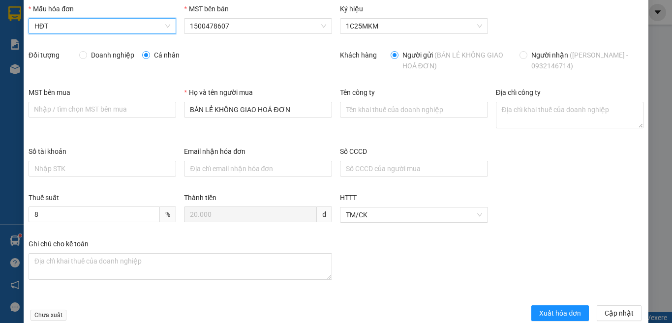
scroll to position [52, 0]
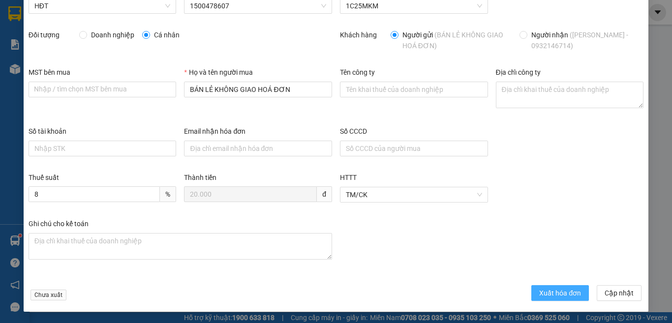
drag, startPoint x: 564, startPoint y: 293, endPoint x: 505, endPoint y: 306, distance: 59.8
click at [563, 293] on span "Xuất hóa đơn" at bounding box center [560, 293] width 42 height 11
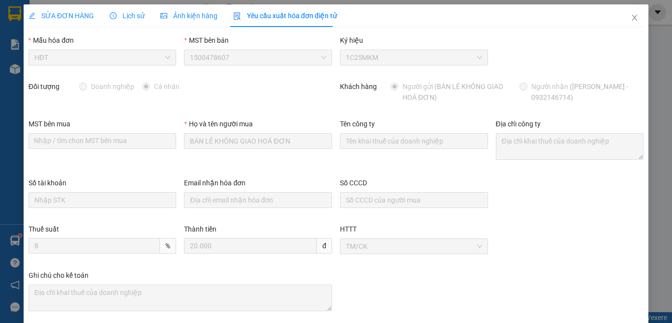
scroll to position [0, 0]
click at [631, 20] on icon "close" at bounding box center [635, 18] width 8 height 8
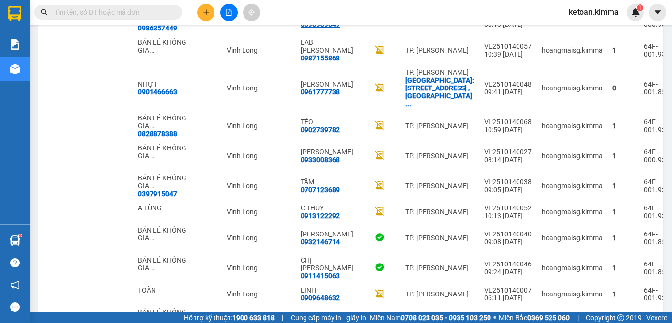
scroll to position [581, 0]
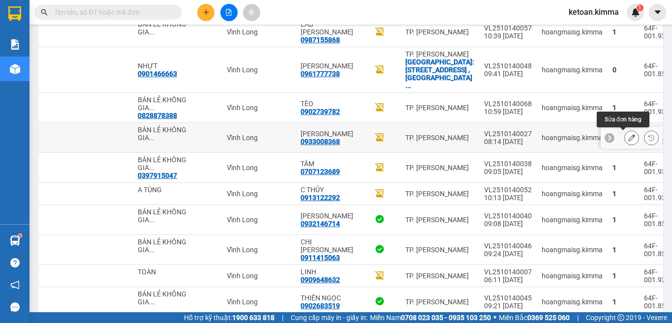
click at [629, 137] on icon at bounding box center [632, 137] width 7 height 7
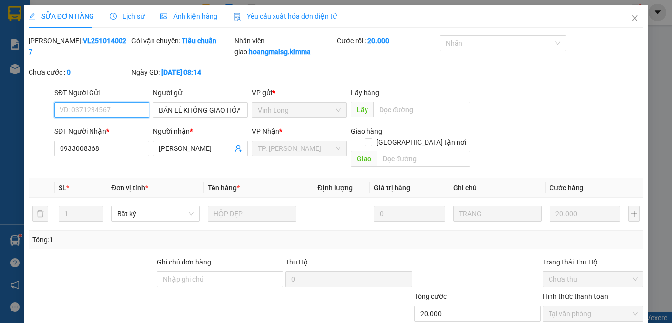
type input "BÁN LẺ KHÔNG GIAO HÓA ĐƠN"
type input "0933008368"
type input "MAI HIỂN"
type input "20.000"
click at [262, 13] on span "Yêu cầu xuất hóa đơn điện tử" at bounding box center [285, 16] width 104 height 8
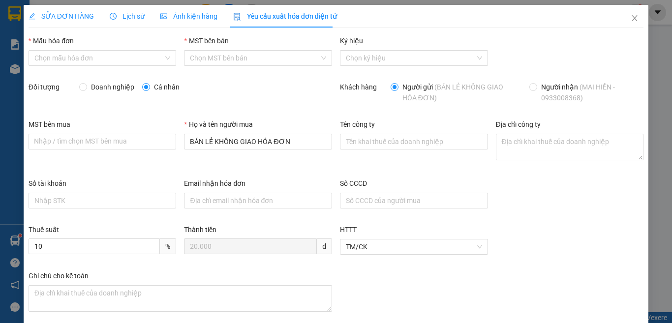
type input "8"
click at [67, 54] on span "HĐT-003" at bounding box center [102, 58] width 136 height 15
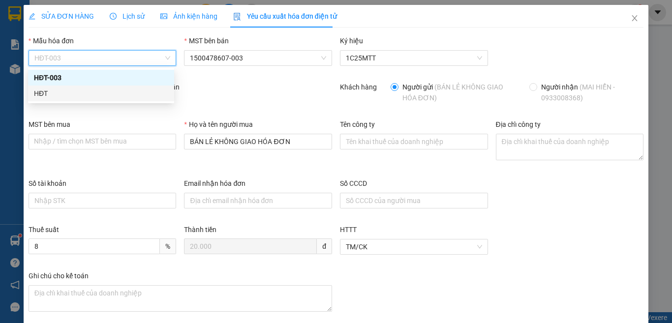
click at [53, 90] on div "HĐT" at bounding box center [101, 93] width 134 height 11
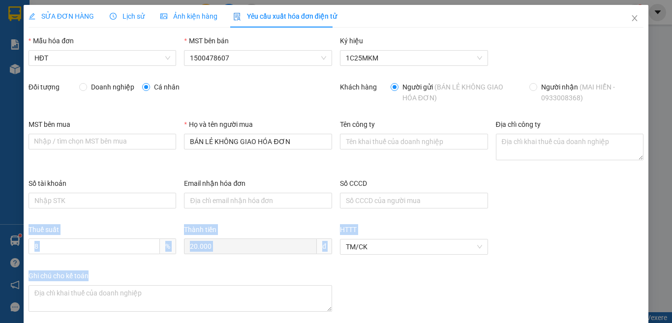
drag, startPoint x: 663, startPoint y: 214, endPoint x: 650, endPoint y: 266, distance: 54.4
click at [656, 284] on div "SỬA ĐƠN HÀNG Lịch sử Ảnh kiện hàng Yêu cầu xuất hóa đơn điện tử Total Paid Fee …" at bounding box center [336, 161] width 672 height 323
click at [597, 228] on div "Thuế suất 8 % Thành tiền 20.000 đ HTTT TM/CK" at bounding box center [336, 247] width 623 height 46
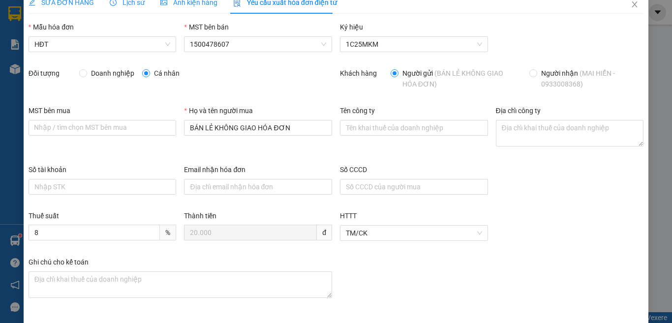
scroll to position [52, 0]
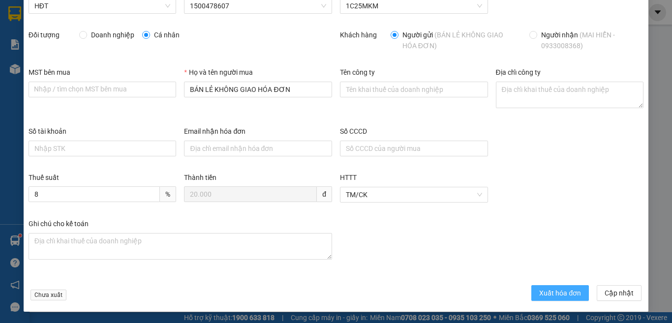
click at [547, 291] on span "Xuất hóa đơn" at bounding box center [560, 293] width 42 height 11
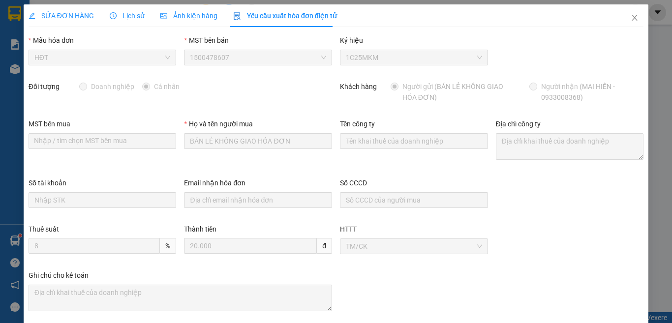
scroll to position [0, 0]
click at [631, 17] on icon "close" at bounding box center [635, 18] width 8 height 8
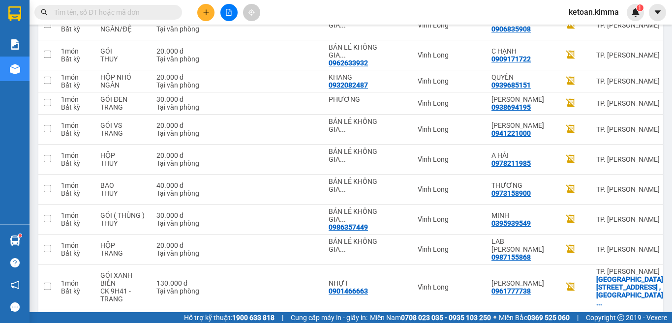
scroll to position [401, 0]
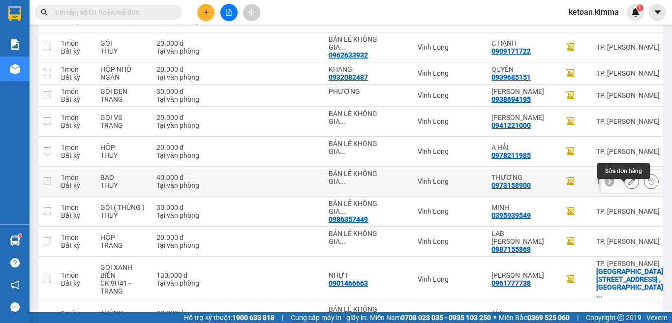
click at [629, 185] on icon at bounding box center [632, 181] width 7 height 7
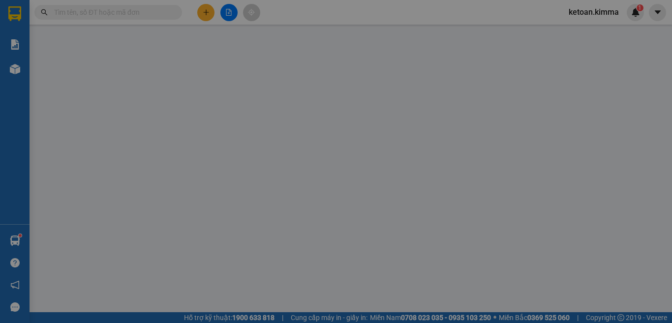
type input "BÁN LẺ KHÔNG GIAO HOÁ ĐƠN"
type input "0973158900"
type input "THƯƠNG"
type input "40.000"
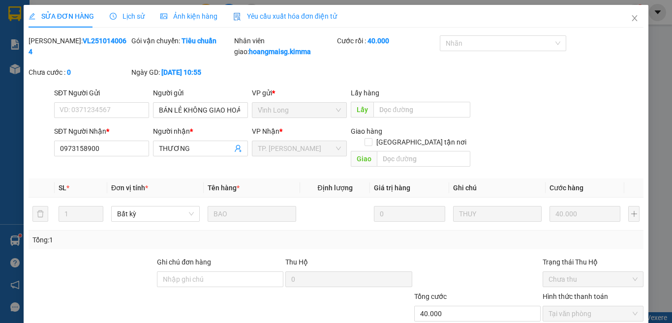
click at [282, 15] on span "Yêu cầu xuất hóa đơn điện tử" at bounding box center [285, 16] width 104 height 8
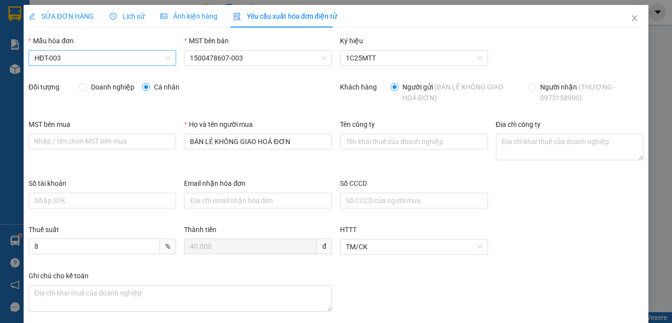
click at [77, 56] on span "HĐT-003" at bounding box center [102, 58] width 136 height 15
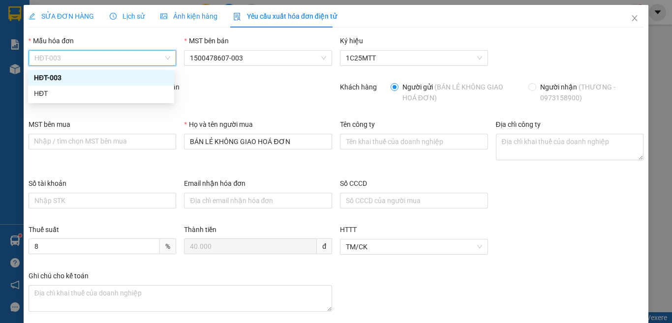
click at [41, 96] on div "HĐT" at bounding box center [101, 93] width 134 height 11
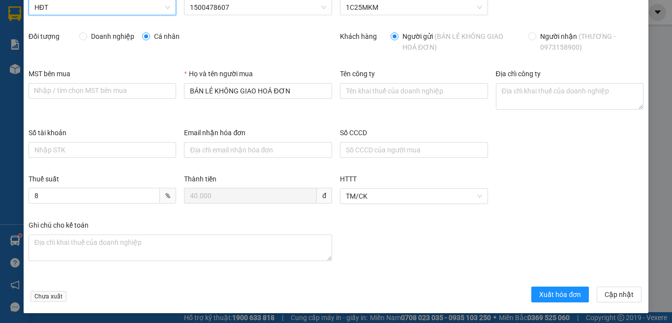
scroll to position [52, 0]
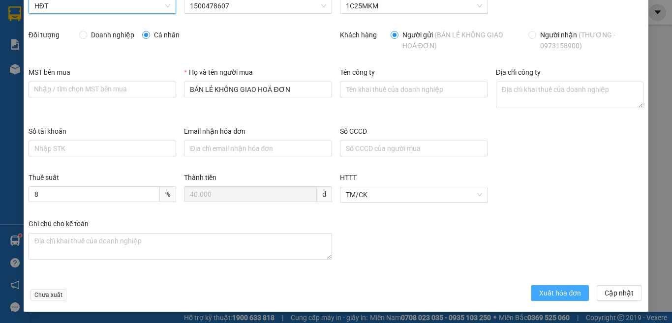
click at [547, 286] on button "Xuất hóa đơn" at bounding box center [561, 293] width 58 height 16
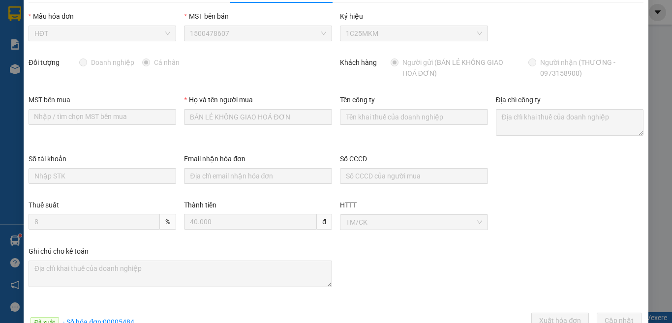
scroll to position [0, 0]
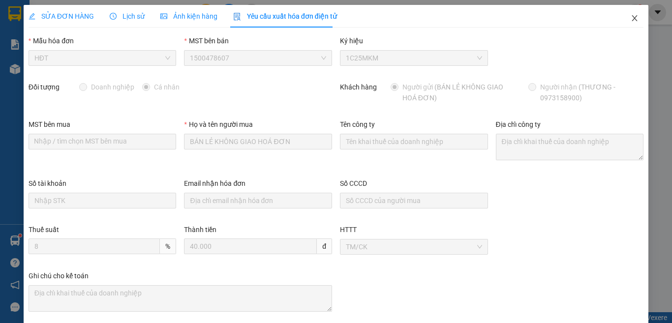
drag, startPoint x: 626, startPoint y: 17, endPoint x: 205, endPoint y: 322, distance: 520.2
click at [632, 17] on icon "close" at bounding box center [634, 18] width 5 height 6
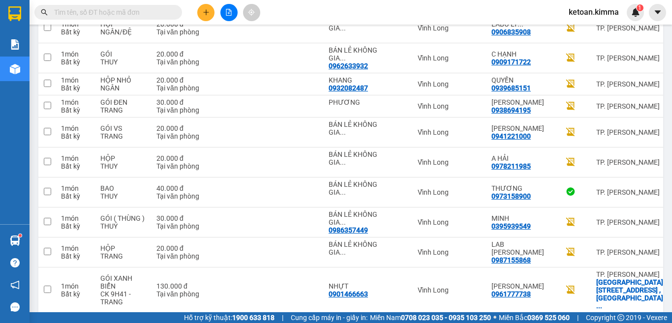
scroll to position [364, 0]
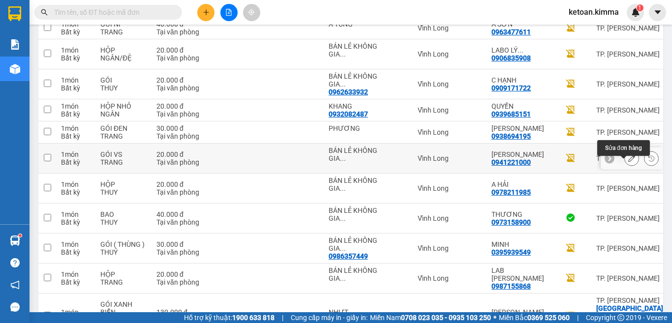
click at [629, 162] on icon at bounding box center [632, 158] width 7 height 7
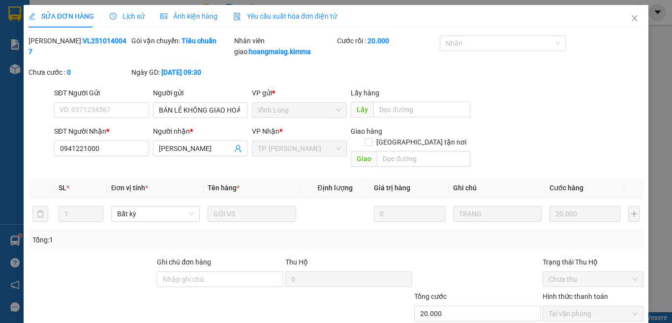
click at [261, 16] on span "Yêu cầu xuất hóa đơn điện tử" at bounding box center [285, 16] width 104 height 8
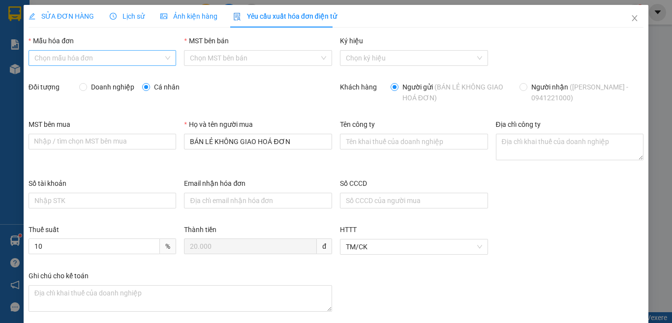
type input "8"
click at [117, 55] on span "HĐT-003" at bounding box center [102, 58] width 136 height 15
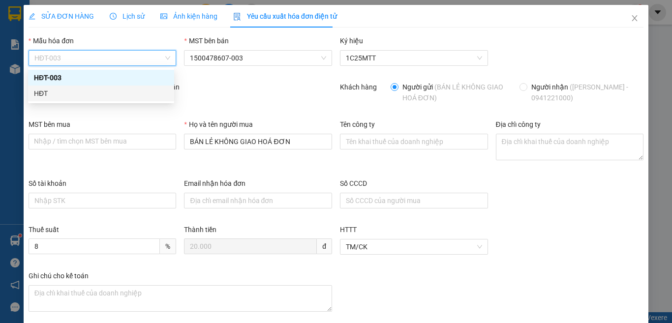
click at [50, 88] on div "HĐT" at bounding box center [101, 93] width 134 height 11
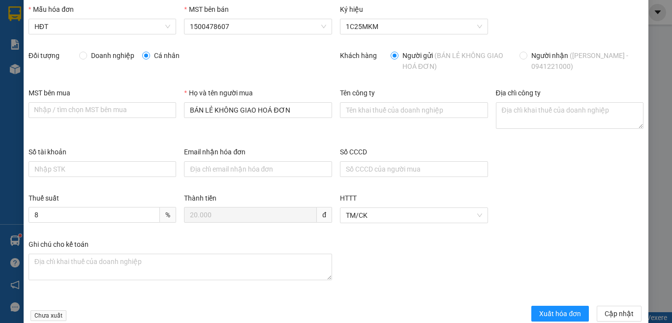
scroll to position [52, 0]
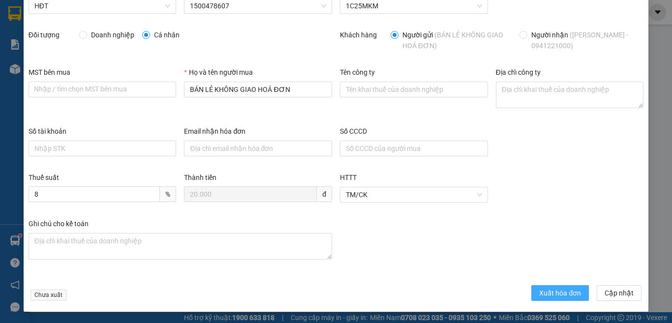
click at [557, 294] on span "Xuất hóa đơn" at bounding box center [560, 293] width 42 height 11
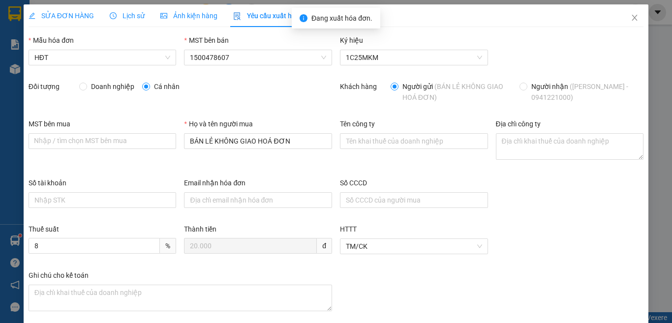
scroll to position [0, 0]
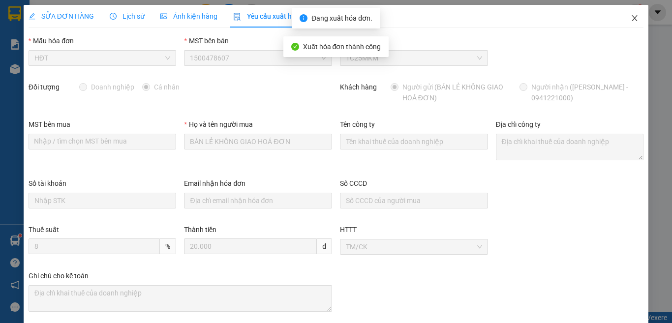
click at [631, 15] on icon "close" at bounding box center [635, 18] width 8 height 8
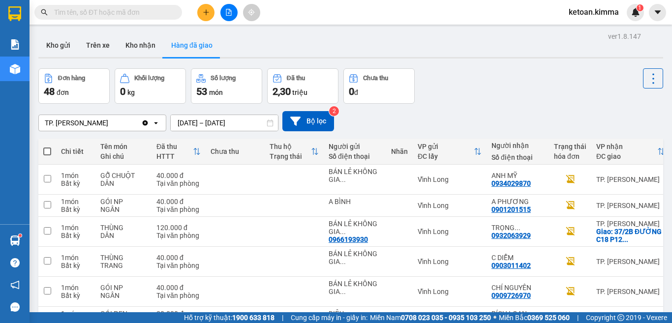
click at [103, 125] on div "TP. [PERSON_NAME]" at bounding box center [90, 123] width 102 height 16
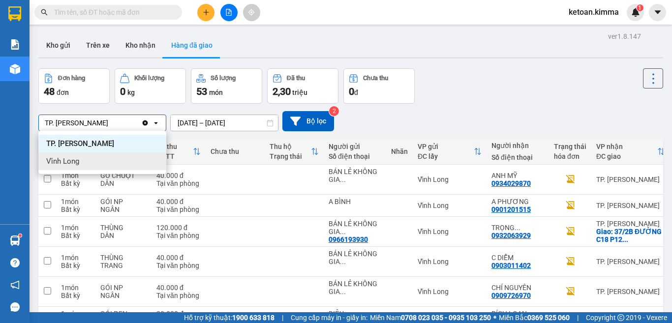
click at [59, 161] on span "Vĩnh Long" at bounding box center [62, 162] width 33 height 10
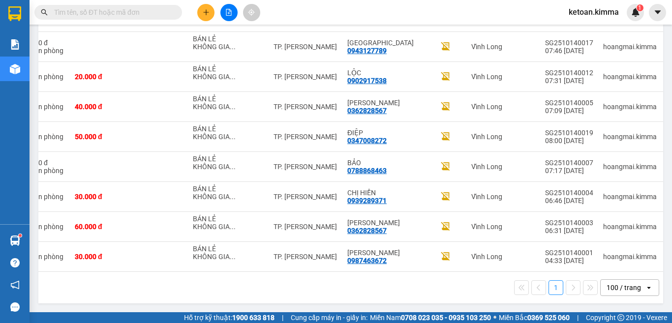
scroll to position [0, 172]
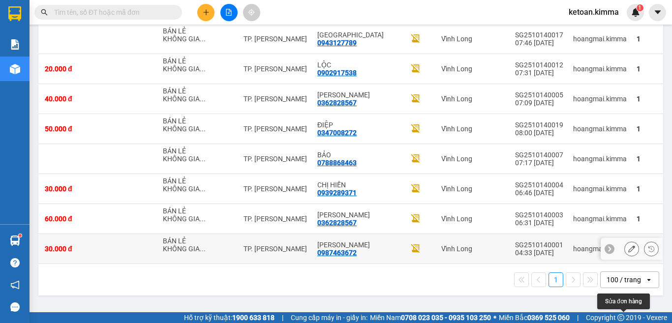
click at [629, 251] on icon at bounding box center [632, 249] width 7 height 7
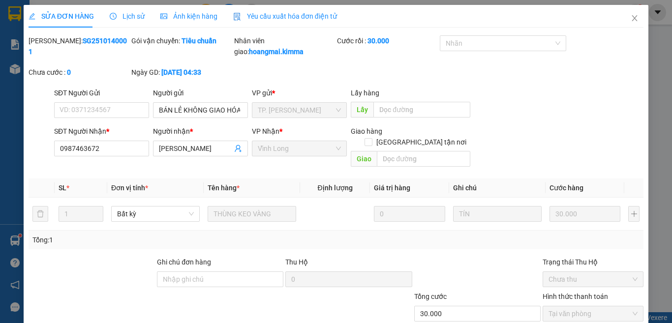
click at [296, 13] on span "Yêu cầu xuất hóa đơn điện tử" at bounding box center [285, 16] width 104 height 8
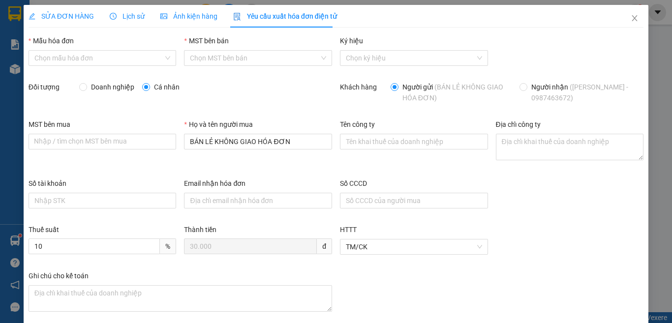
type input "8"
click at [60, 56] on span "HĐT-003" at bounding box center [102, 58] width 136 height 15
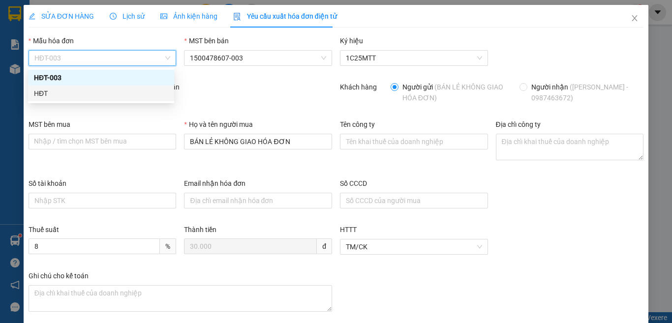
click at [36, 94] on div "HĐT" at bounding box center [101, 93] width 134 height 11
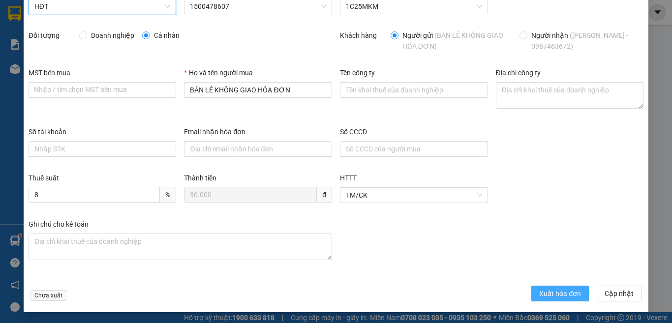
scroll to position [52, 0]
click at [556, 300] on button "Xuất hóa đơn" at bounding box center [561, 293] width 58 height 16
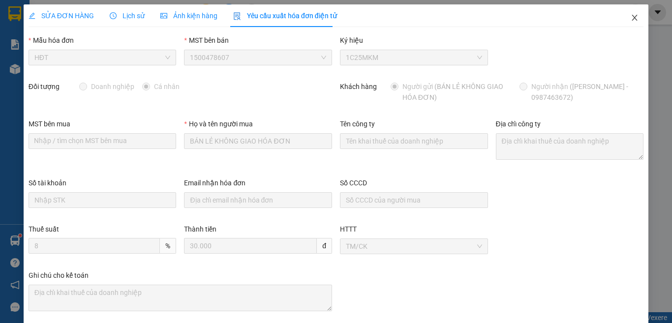
scroll to position [0, 0]
click at [625, 12] on span "Close" at bounding box center [635, 19] width 28 height 28
click at [626, 18] on span "ketoan.kimma" at bounding box center [594, 12] width 66 height 12
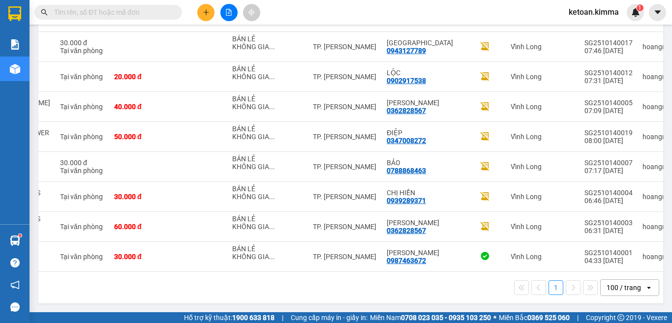
scroll to position [0, 172]
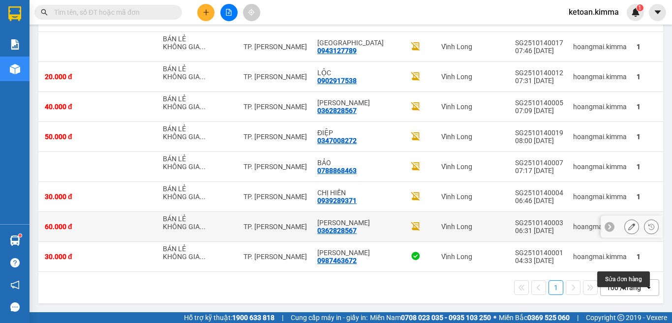
click at [629, 223] on icon at bounding box center [632, 226] width 7 height 7
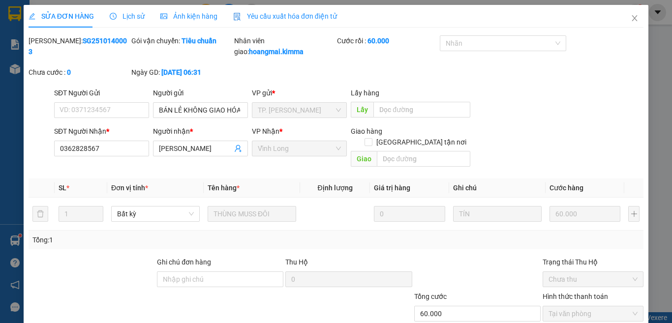
type input "BÁN LẺ KHÔNG GIAO HÓA ĐƠN"
type input "0362828567"
type input "[PERSON_NAME]"
type input "60.000"
click at [283, 12] on span "Yêu cầu xuất hóa đơn điện tử" at bounding box center [285, 16] width 104 height 8
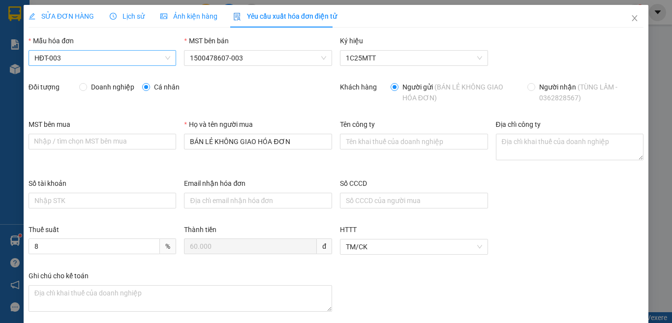
click at [86, 63] on span "HĐT-003" at bounding box center [102, 58] width 136 height 15
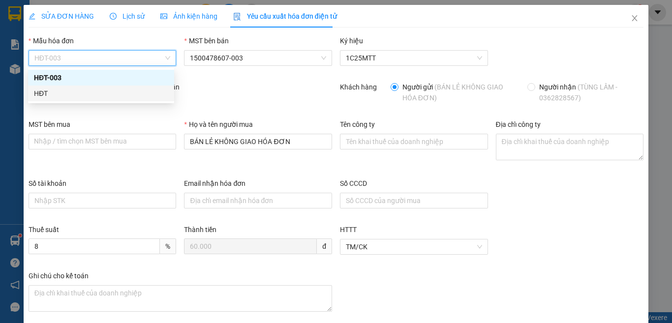
click at [49, 91] on div "HĐT" at bounding box center [101, 93] width 134 height 11
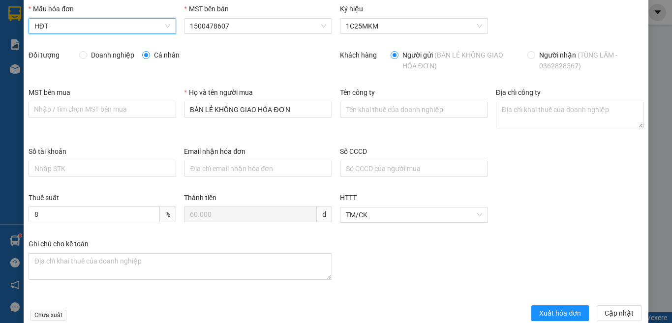
scroll to position [52, 0]
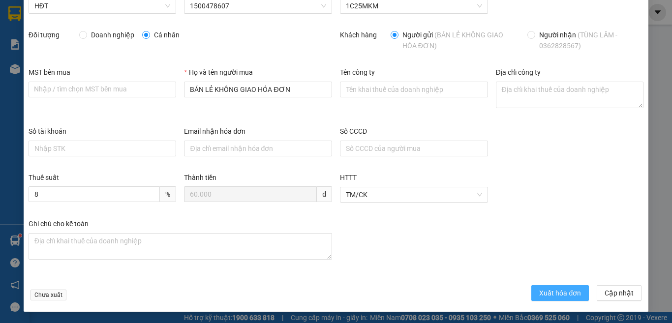
click at [571, 292] on span "Xuất hóa đơn" at bounding box center [560, 293] width 42 height 11
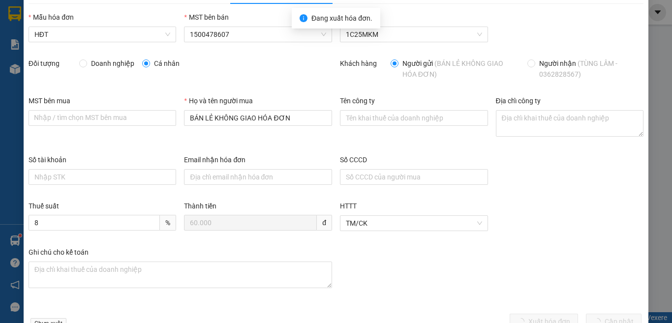
scroll to position [0, 0]
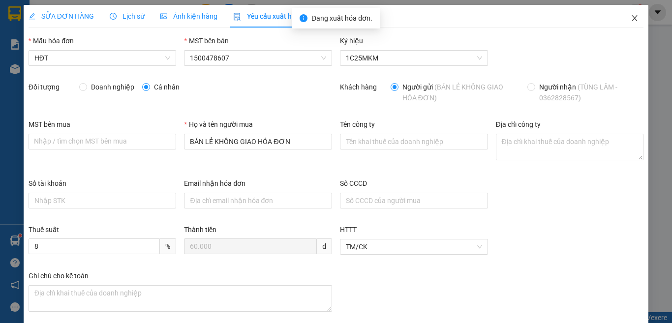
click at [631, 17] on icon "close" at bounding box center [635, 18] width 8 height 8
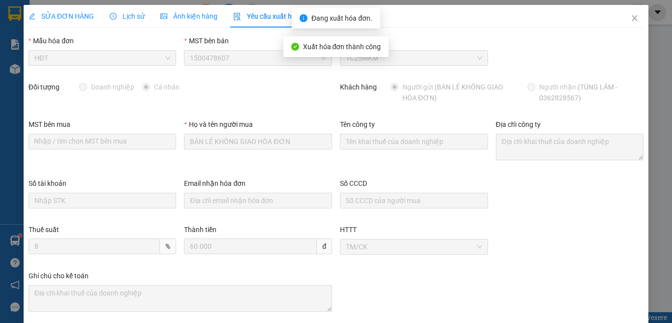
click at [625, 18] on span "ketoan.kimma" at bounding box center [594, 12] width 66 height 12
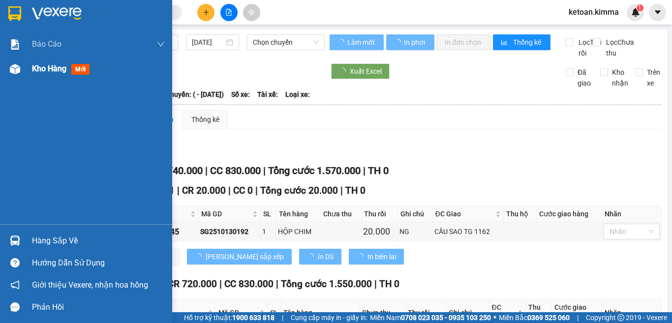
type input "[DATE]"
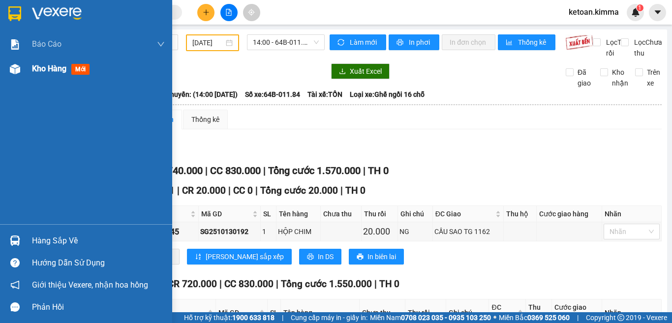
click at [43, 72] on span "Kho hàng" at bounding box center [49, 68] width 34 height 9
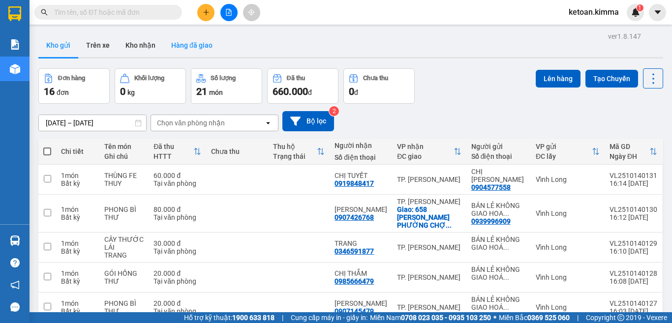
click at [185, 45] on button "Hàng đã giao" at bounding box center [191, 45] width 57 height 24
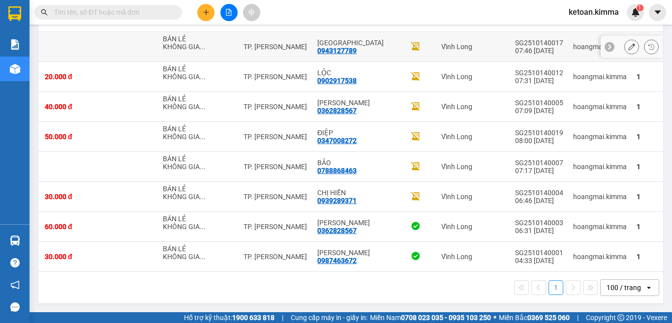
scroll to position [2725, 0]
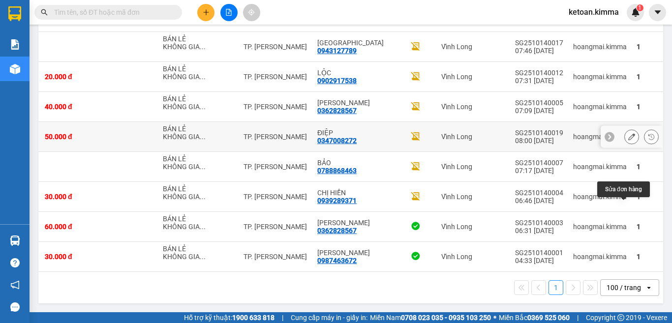
drag, startPoint x: 624, startPoint y: 181, endPoint x: 519, endPoint y: 161, distance: 106.7
click at [629, 140] on icon at bounding box center [632, 136] width 7 height 7
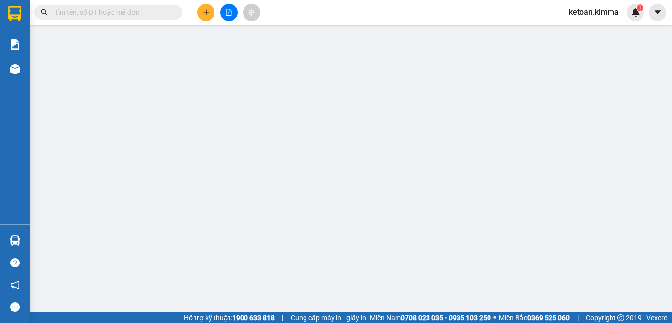
type input "BÁN LẺ KHÔNG GIAO HÓA ĐƠN"
type input "0347008272"
type input "ĐIỆP"
type input "NHI G"
type input "50.000"
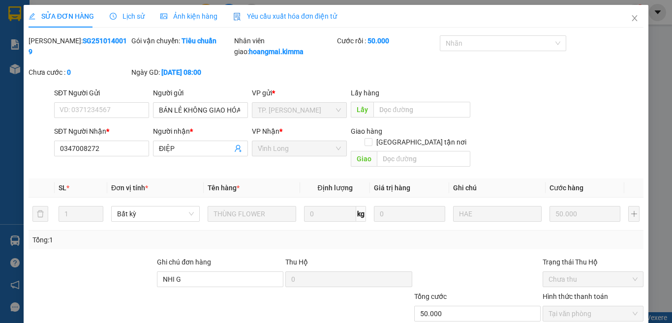
click at [275, 17] on span "Yêu cầu xuất hóa đơn điện tử" at bounding box center [285, 16] width 104 height 8
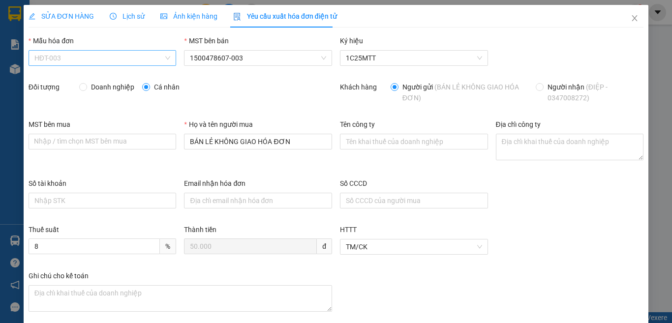
click at [77, 60] on span "HĐT-003" at bounding box center [102, 58] width 136 height 15
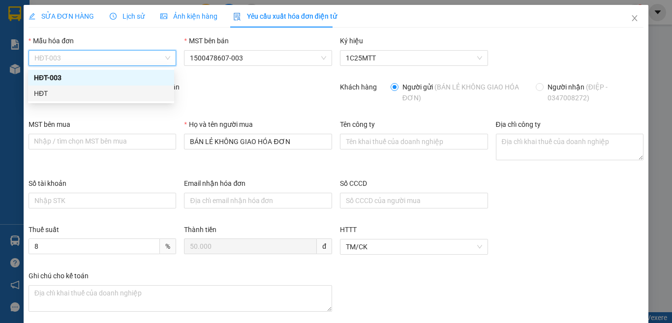
click at [46, 96] on div "HĐT" at bounding box center [101, 93] width 134 height 11
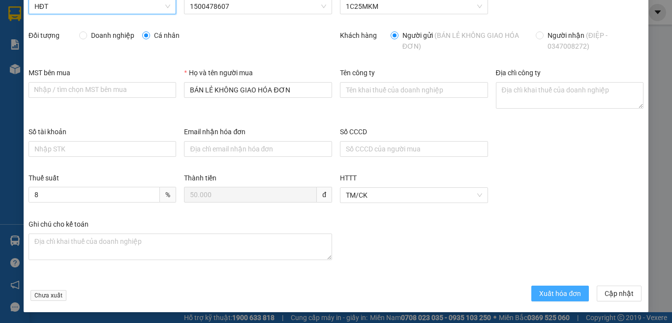
scroll to position [52, 0]
click at [552, 291] on span "Xuất hóa đơn" at bounding box center [560, 293] width 42 height 11
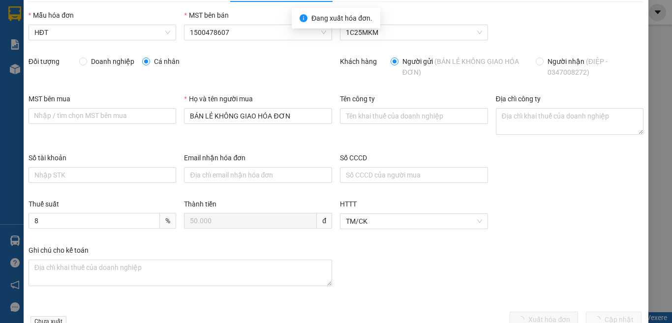
scroll to position [0, 0]
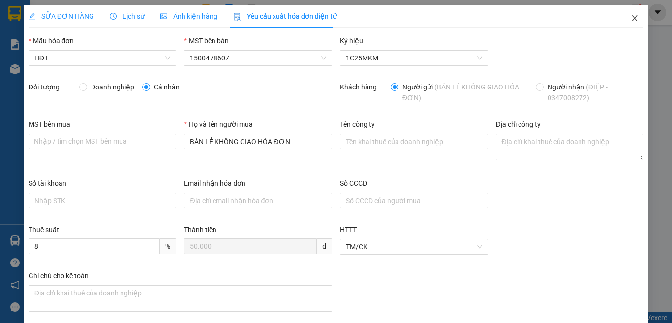
click at [631, 21] on icon "close" at bounding box center [635, 18] width 8 height 8
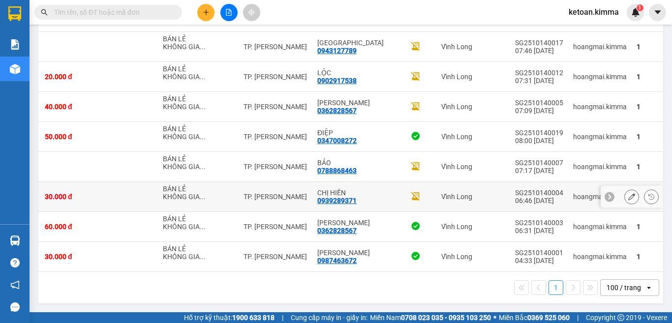
scroll to position [2725, 0]
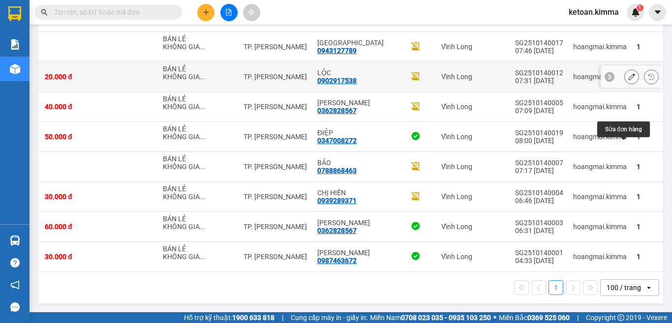
click at [625, 86] on button at bounding box center [632, 76] width 14 height 17
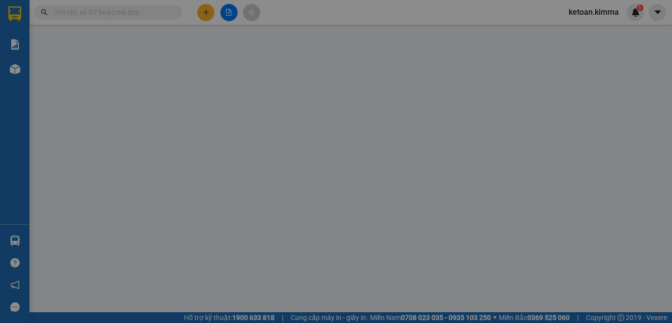
type input "BÁN LẺ KHÔNG GIAO HÓA ĐƠN"
type input "0902917538"
type input "LỘC"
type input "NHI G"
type input "20.000"
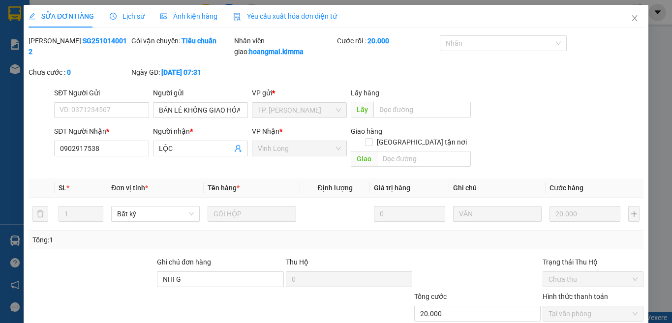
click at [269, 12] on span "Yêu cầu xuất hóa đơn điện tử" at bounding box center [285, 16] width 104 height 8
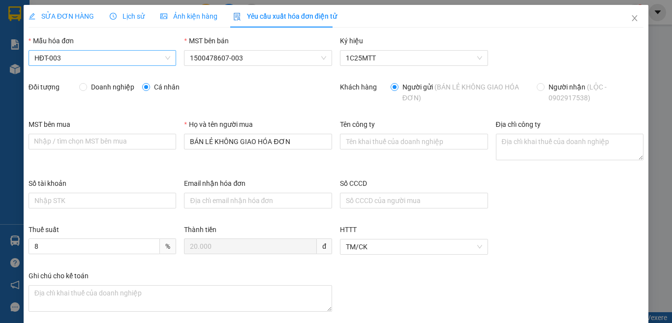
drag, startPoint x: 71, startPoint y: 53, endPoint x: 64, endPoint y: 63, distance: 11.3
click at [70, 53] on span "HĐT-003" at bounding box center [102, 58] width 136 height 15
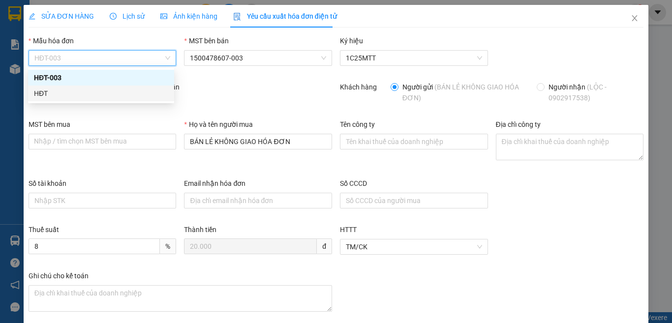
click at [45, 95] on div "HĐT" at bounding box center [101, 93] width 134 height 11
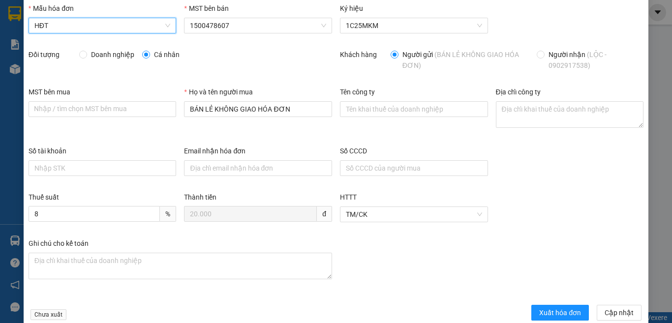
scroll to position [49, 0]
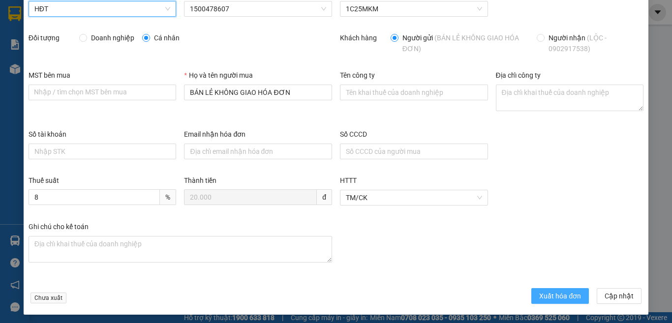
click at [557, 295] on span "Xuất hóa đơn" at bounding box center [560, 296] width 42 height 11
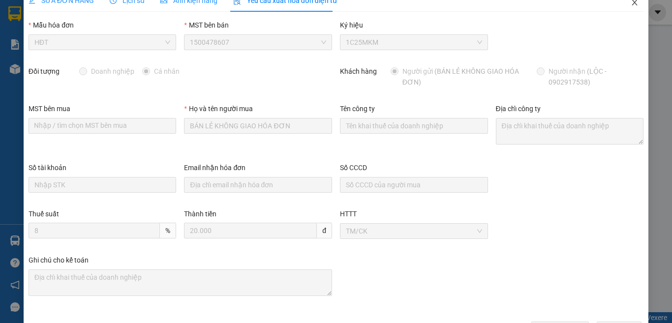
scroll to position [0, 0]
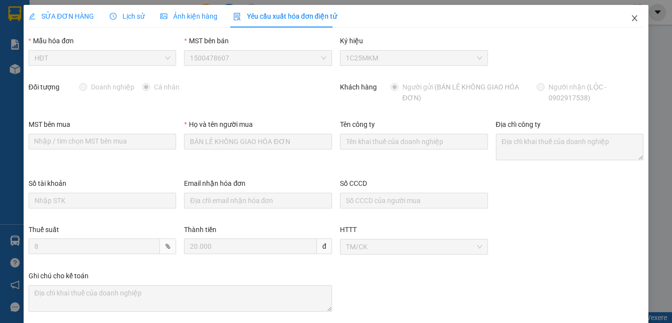
click at [631, 20] on icon "close" at bounding box center [635, 18] width 8 height 8
click at [625, 20] on div "ketoan.kimma 1" at bounding box center [602, 12] width 83 height 17
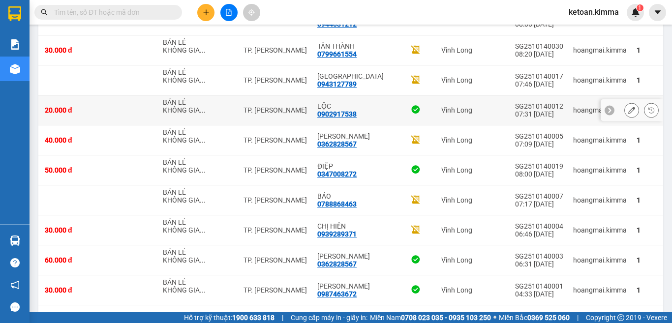
scroll to position [2626, 0]
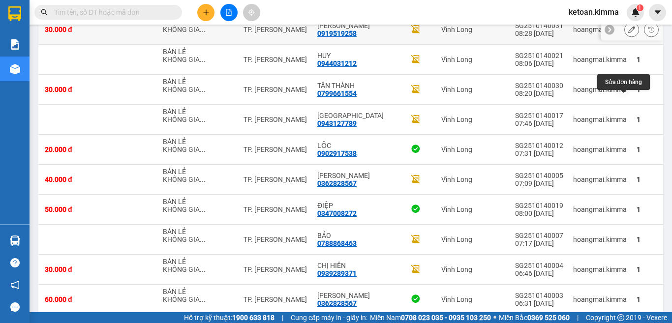
click at [629, 33] on icon at bounding box center [632, 29] width 7 height 7
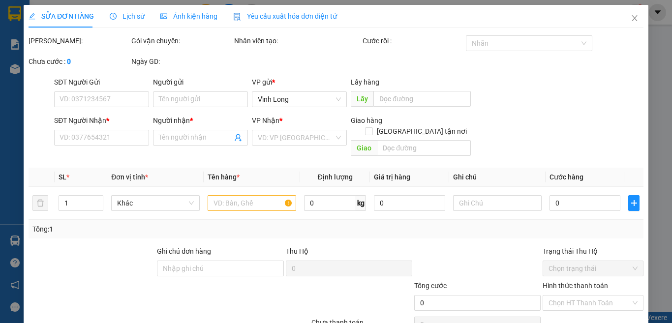
type input "BÁN LẺ KHÔNG GIAO HÓA ĐƠN"
type input "0919519258"
type input "[PERSON_NAME]"
type input "30.000"
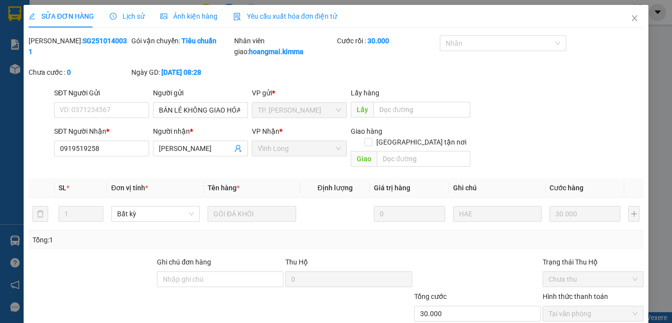
click at [293, 14] on span "Yêu cầu xuất hóa đơn điện tử" at bounding box center [285, 16] width 104 height 8
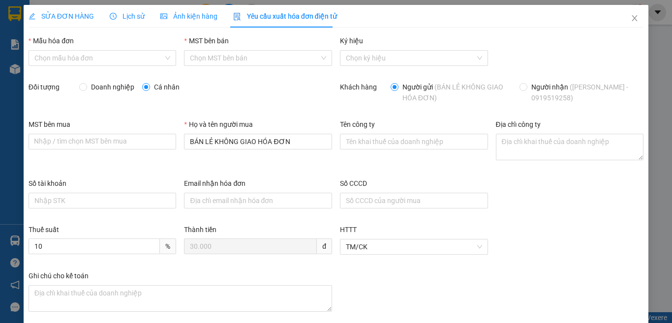
type input "8"
click at [76, 59] on span "HĐT-003" at bounding box center [102, 58] width 136 height 15
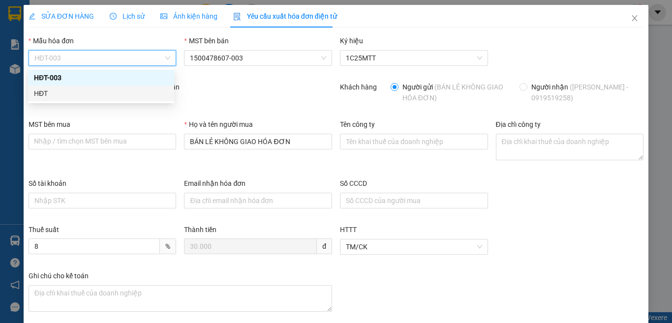
click at [31, 94] on div "HĐT" at bounding box center [101, 94] width 146 height 16
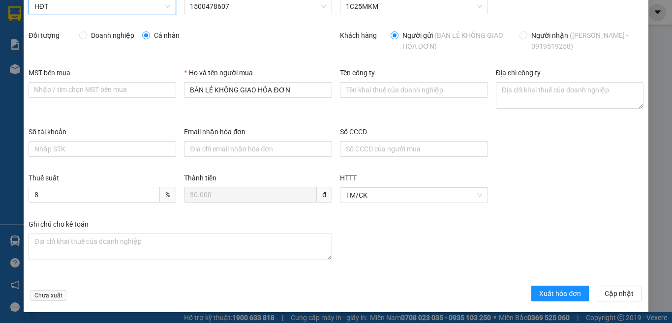
scroll to position [52, 0]
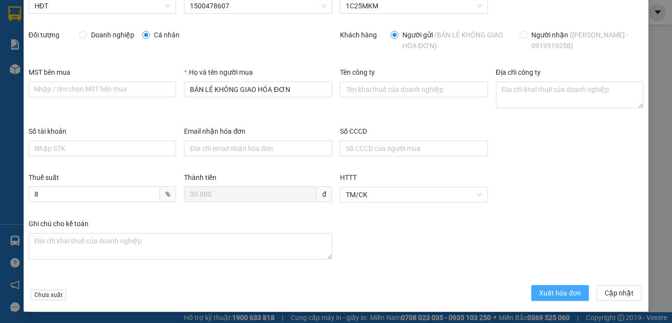
click at [532, 291] on button "Xuất hóa đơn" at bounding box center [561, 293] width 58 height 16
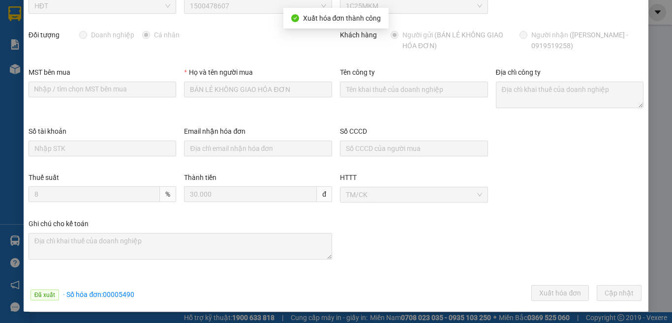
scroll to position [0, 0]
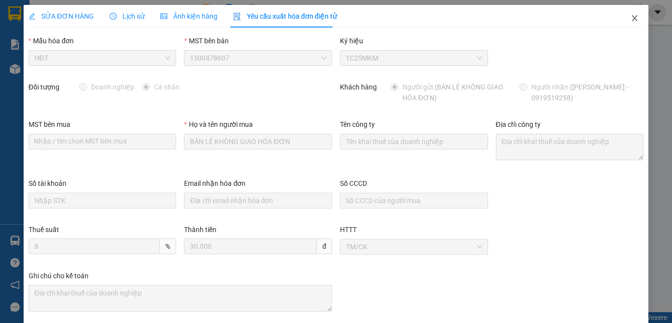
click at [631, 16] on icon "close" at bounding box center [635, 18] width 8 height 8
click at [626, 19] on div "ketoan.kimma 1" at bounding box center [602, 12] width 83 height 17
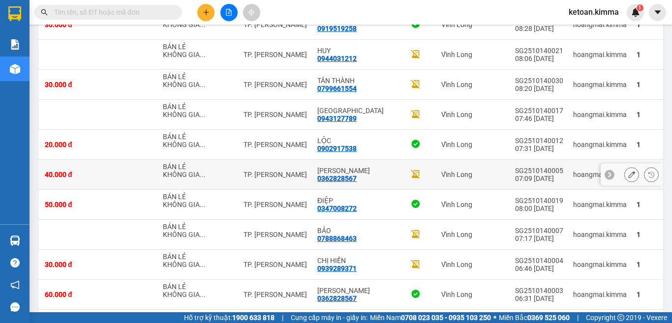
scroll to position [2577, 0]
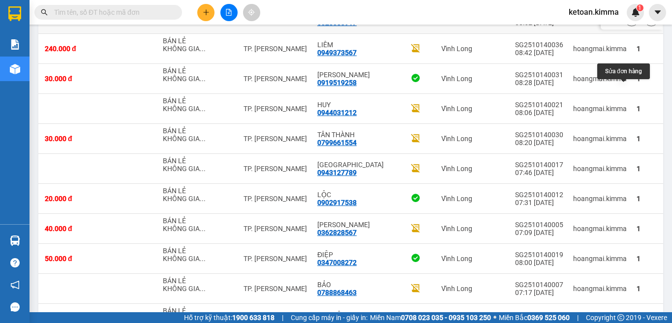
click at [629, 22] on icon at bounding box center [632, 18] width 7 height 7
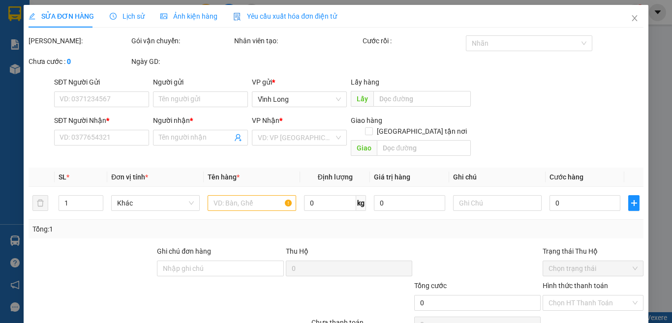
type input "BÁN LẺ KHÔNG GIAO HÓA ĐƠN"
type input "0328383917"
type input "QUÁN DÊ THUỶ HỮU"
type input "NHI G"
type input "60.000"
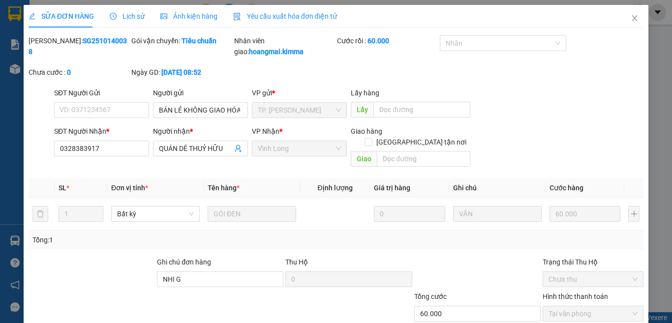
click at [273, 16] on span "Yêu cầu xuất hóa đơn điện tử" at bounding box center [285, 16] width 104 height 8
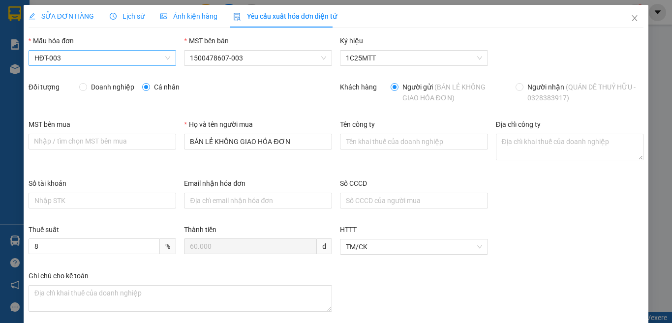
click at [59, 54] on span "HĐT-003" at bounding box center [102, 58] width 136 height 15
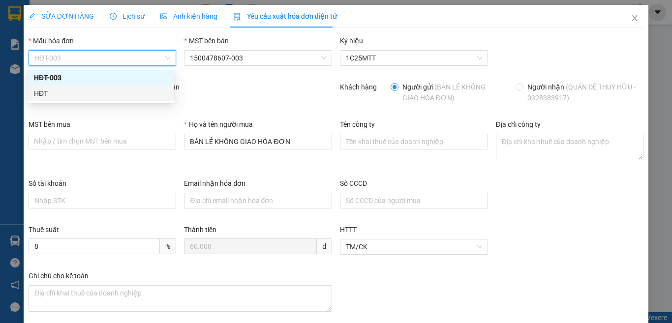
click at [49, 94] on div "HĐT" at bounding box center [101, 93] width 134 height 11
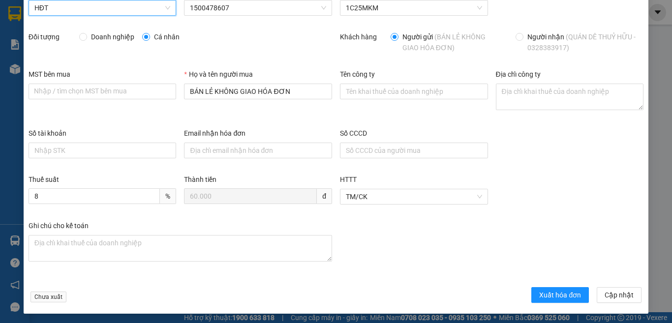
scroll to position [52, 0]
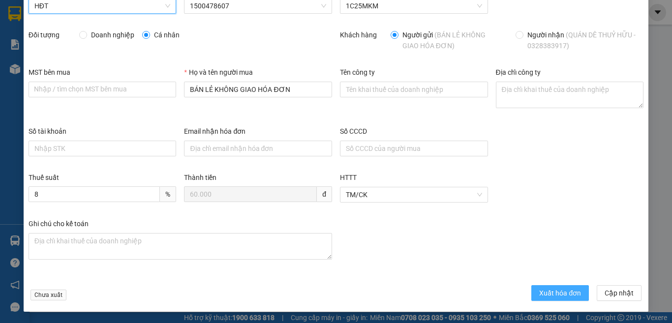
click at [547, 296] on span "Xuất hóa đơn" at bounding box center [560, 293] width 42 height 11
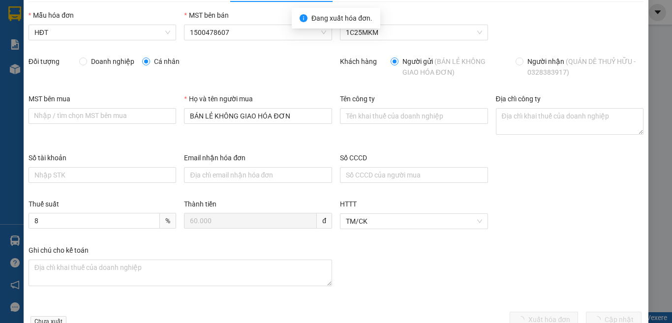
scroll to position [0, 0]
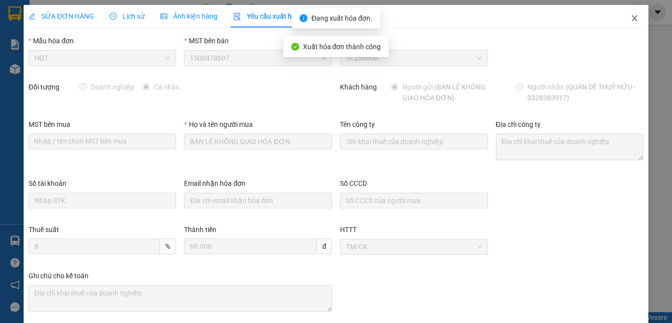
click at [631, 18] on icon "close" at bounding box center [635, 18] width 8 height 8
click at [627, 21] on div "ketoan.kimma 1" at bounding box center [602, 12] width 83 height 17
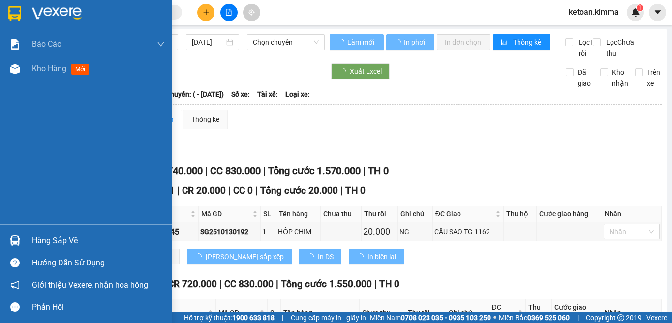
type input "[DATE]"
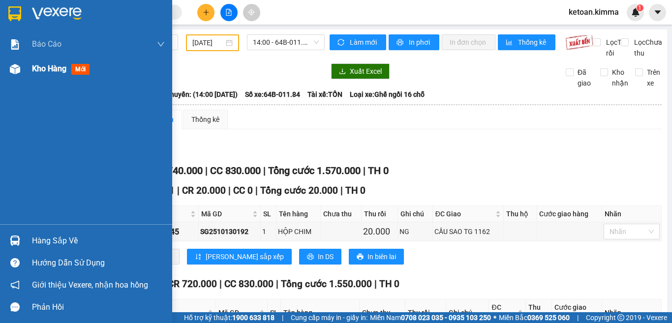
click at [43, 71] on span "Kho hàng" at bounding box center [49, 68] width 34 height 9
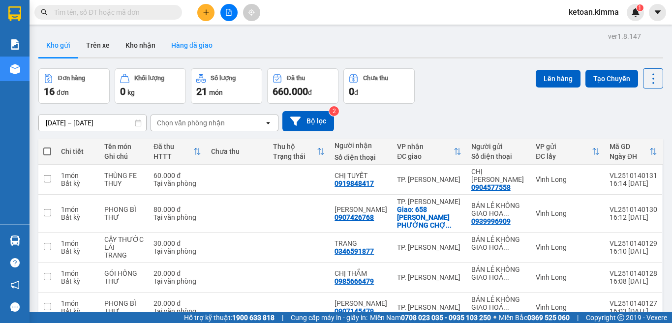
click at [195, 47] on button "Hàng đã giao" at bounding box center [191, 45] width 57 height 24
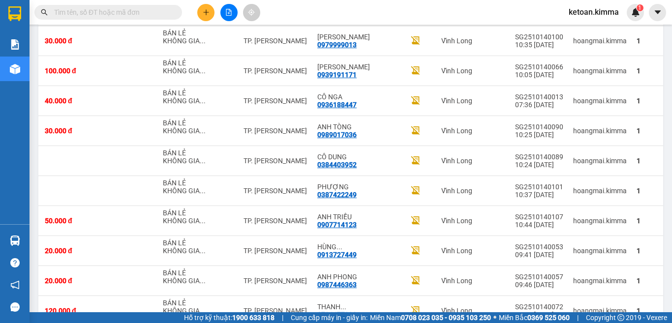
scroll to position [1928, 0]
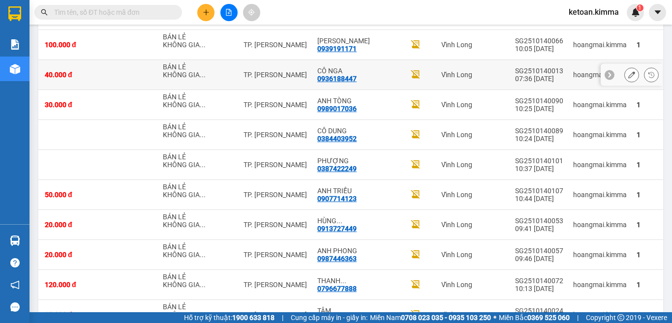
click at [629, 78] on icon at bounding box center [632, 74] width 7 height 7
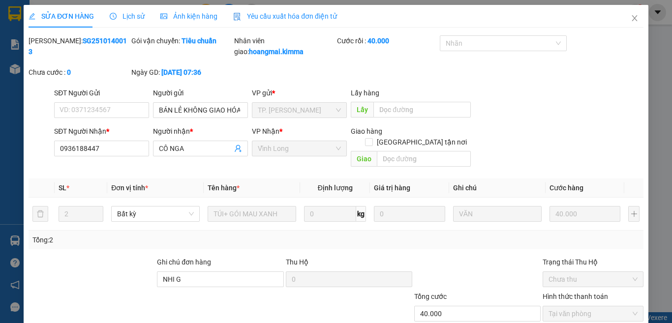
type input "BÁN LẺ KHÔNG GIAO HÓA ĐƠN"
type input "0936188447"
type input "CÔ NGA"
type input "NHI G"
type input "40.000"
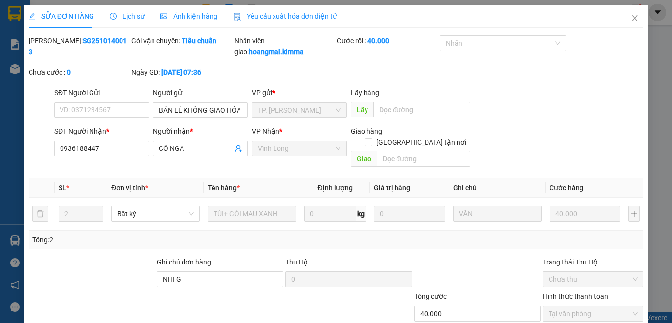
click at [275, 17] on span "Yêu cầu xuất hóa đơn điện tử" at bounding box center [285, 16] width 104 height 8
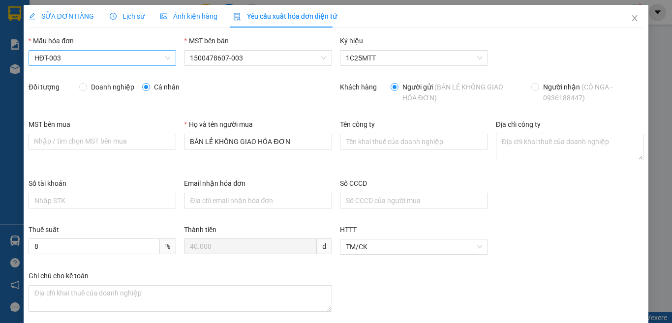
click at [71, 56] on span "HĐT-003" at bounding box center [102, 58] width 136 height 15
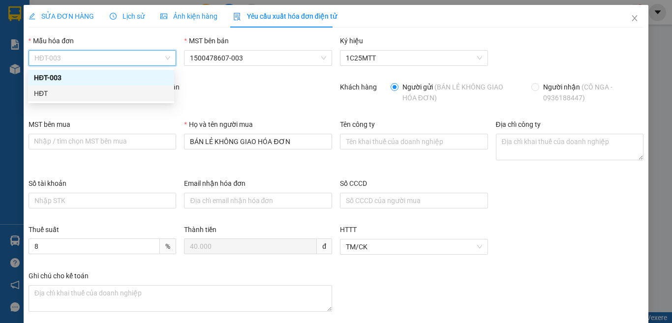
click at [42, 94] on div "HĐT" at bounding box center [101, 93] width 134 height 11
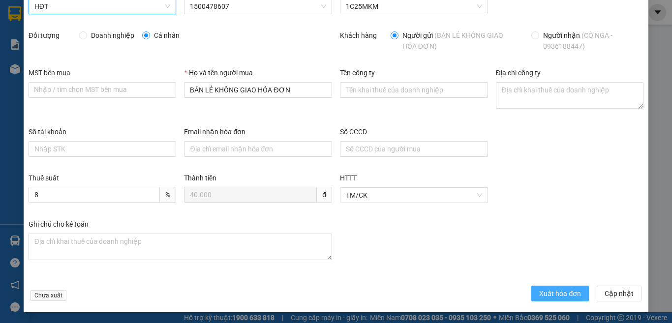
scroll to position [52, 0]
click at [540, 287] on button "Xuất hóa đơn" at bounding box center [561, 293] width 58 height 16
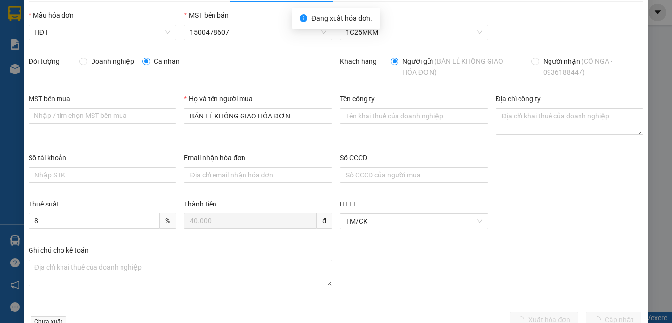
scroll to position [0, 0]
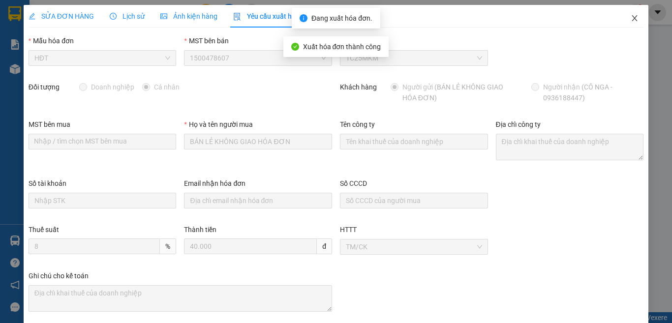
click at [631, 15] on icon "close" at bounding box center [635, 18] width 8 height 8
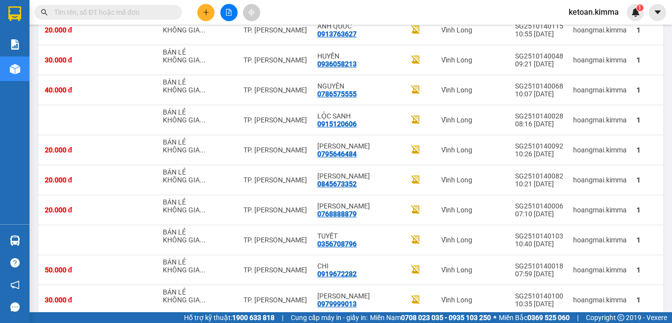
scroll to position [1627, 0]
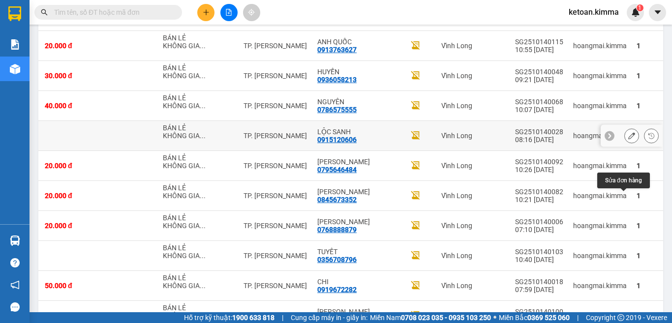
click at [629, 139] on icon at bounding box center [632, 135] width 7 height 7
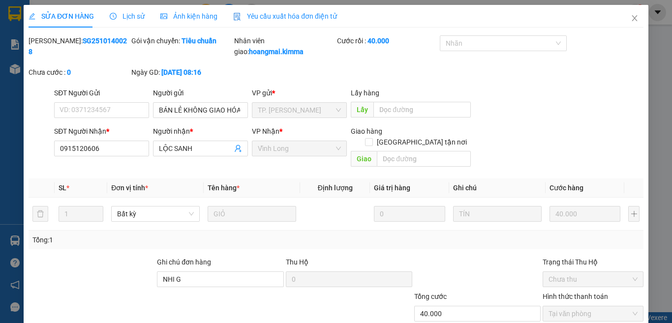
type input "BÁN LẺ KHÔNG GIAO HÓA ĐƠN"
type input "0915120606"
type input "LỘC SANH"
type input "NHI G"
type input "40.000"
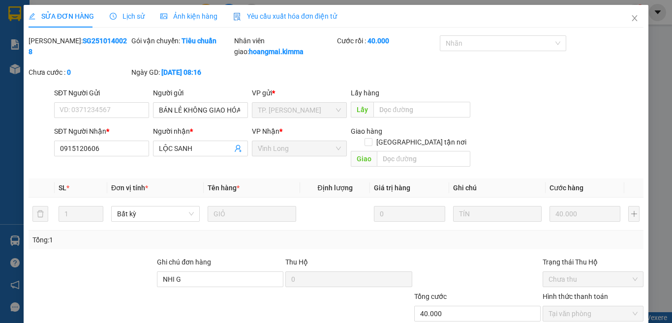
click at [277, 14] on span "Yêu cầu xuất hóa đơn điện tử" at bounding box center [285, 16] width 104 height 8
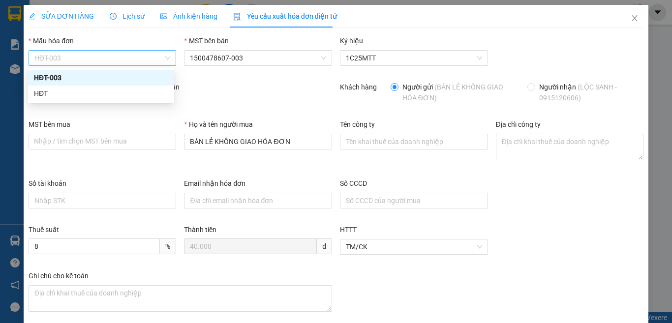
click at [80, 61] on span "HĐT-003" at bounding box center [102, 58] width 136 height 15
click at [42, 92] on div "HĐT" at bounding box center [101, 93] width 134 height 11
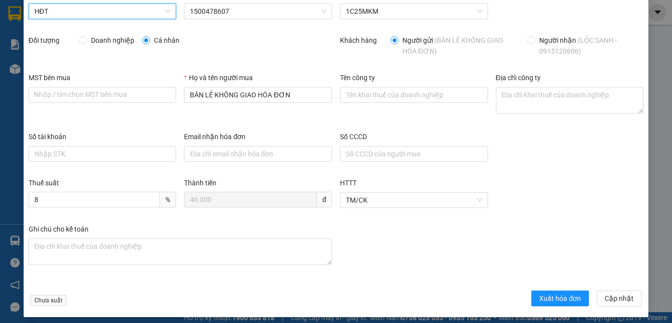
scroll to position [52, 0]
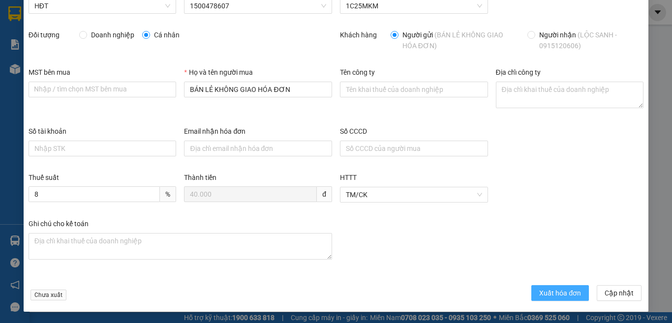
click at [539, 296] on span "Xuất hóa đơn" at bounding box center [560, 293] width 42 height 11
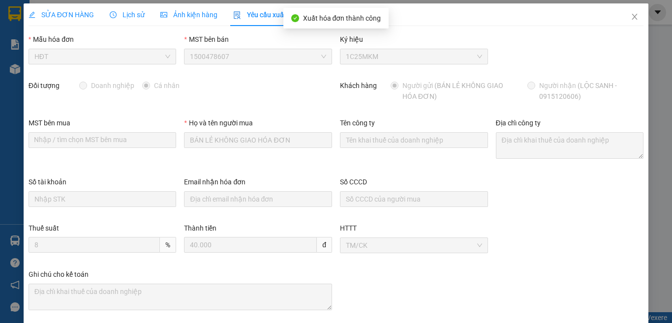
scroll to position [0, 0]
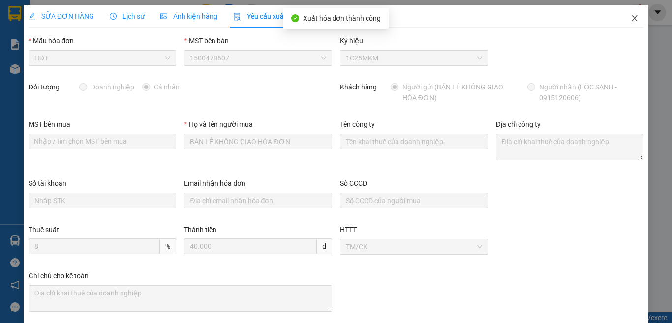
click at [631, 19] on icon "close" at bounding box center [635, 18] width 8 height 8
click at [627, 19] on div "ketoan.kimma 1" at bounding box center [602, 12] width 83 height 17
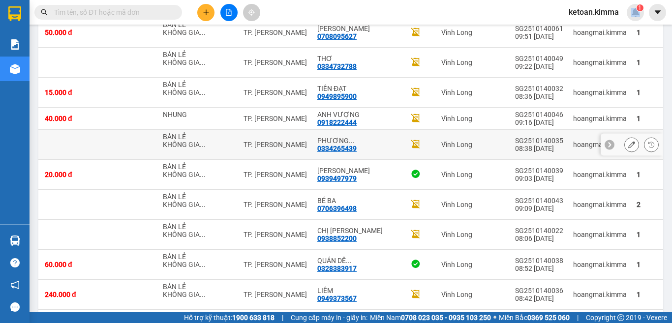
scroll to position [2312, 0]
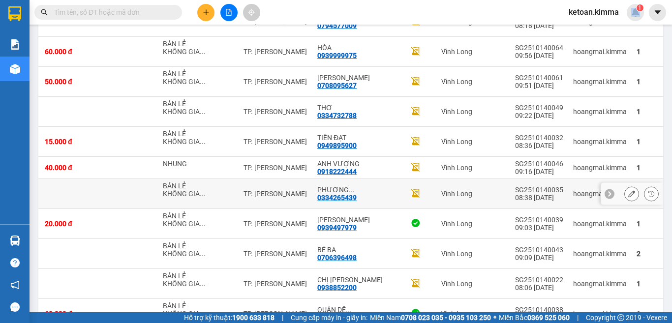
drag, startPoint x: 621, startPoint y: 239, endPoint x: 588, endPoint y: 252, distance: 35.2
click at [629, 145] on icon at bounding box center [632, 141] width 7 height 7
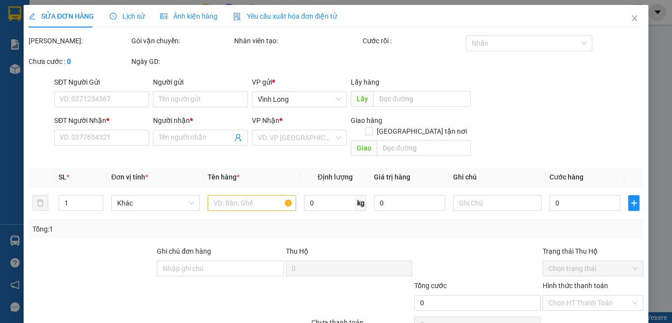
type input "BÁN LẺ KHÔNG GIAO HÓA ĐƠN"
type input "0949895900"
type input "TIẾN ĐẠT"
type input "NHI G"
type input "15.000"
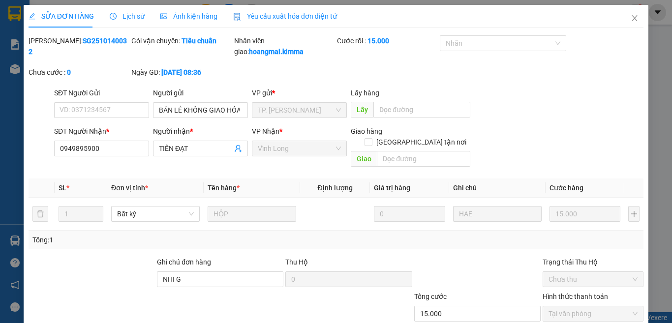
click at [273, 14] on span "Yêu cầu xuất hóa đơn điện tử" at bounding box center [285, 16] width 104 height 8
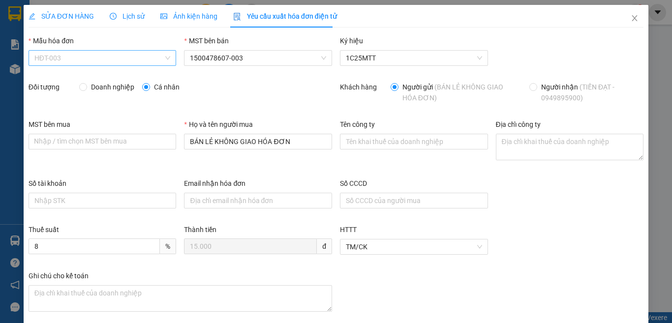
click at [103, 59] on span "HĐT-003" at bounding box center [102, 58] width 136 height 15
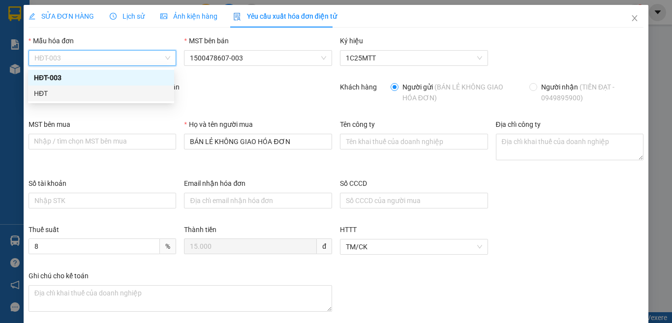
click at [59, 96] on div "HĐT" at bounding box center [101, 93] width 134 height 11
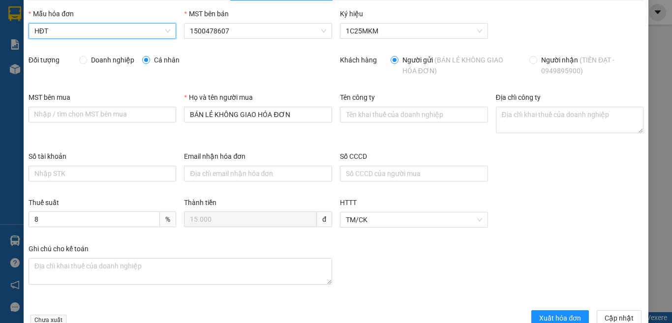
scroll to position [52, 0]
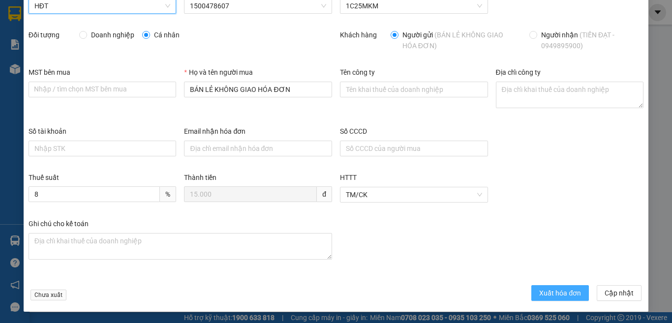
click at [552, 289] on span "Xuất hóa đơn" at bounding box center [560, 293] width 42 height 11
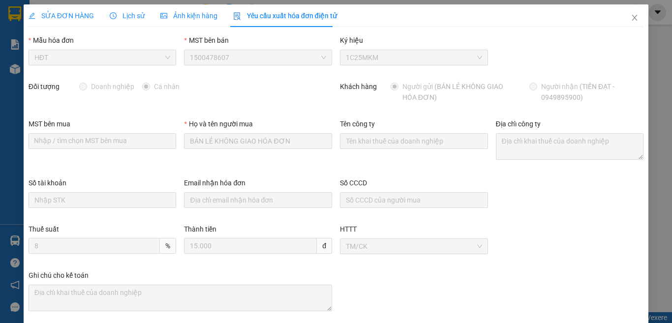
scroll to position [0, 0]
click at [631, 15] on icon "close" at bounding box center [635, 18] width 8 height 8
click at [625, 17] on span "ketoan.kimma" at bounding box center [594, 12] width 66 height 12
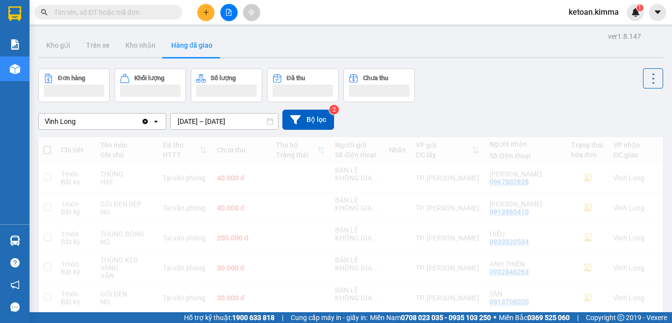
scroll to position [49, 0]
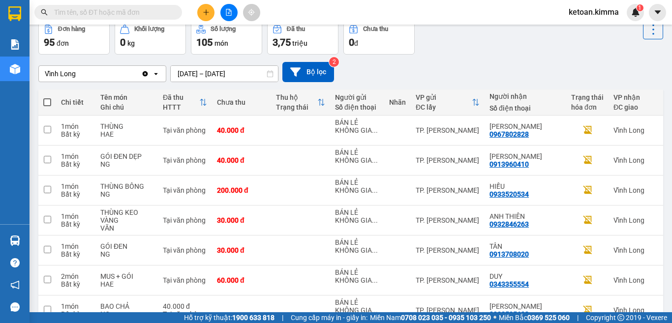
click at [472, 64] on div "Vĩnh Long Clear value open 14/10/2025 – 14/10/2025 Press the down arrow key to…" at bounding box center [350, 72] width 625 height 20
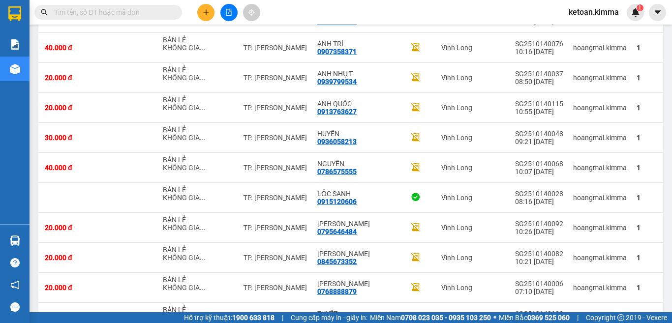
scroll to position [1597, 0]
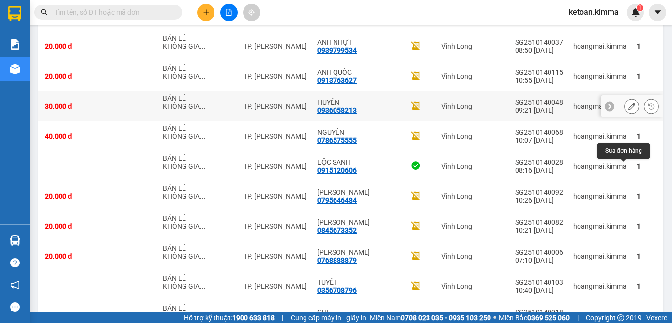
click at [629, 110] on icon at bounding box center [632, 106] width 7 height 7
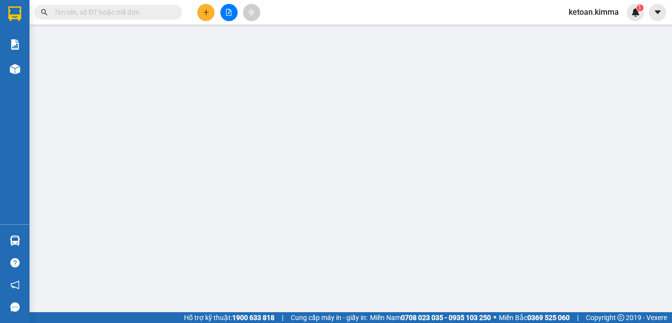
type input "BÁN LẺ KHÔNG GIAO HÓA ĐƠN"
type input "0936058213"
type input "HUYỀN"
type input "NHI G"
type input "30.000"
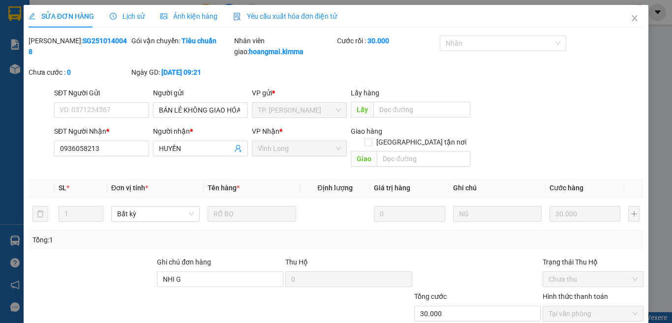
click at [274, 19] on span "Yêu cầu xuất hóa đơn điện tử" at bounding box center [285, 16] width 104 height 8
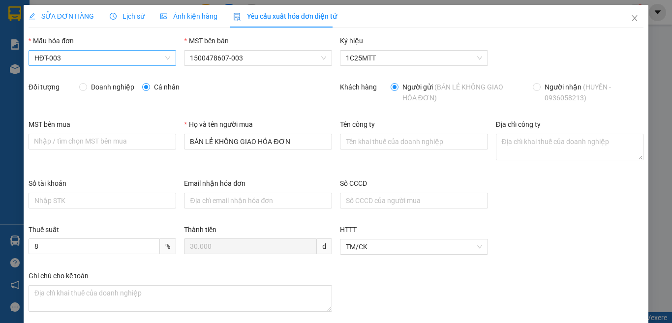
click at [55, 54] on span "HĐT-003" at bounding box center [102, 58] width 136 height 15
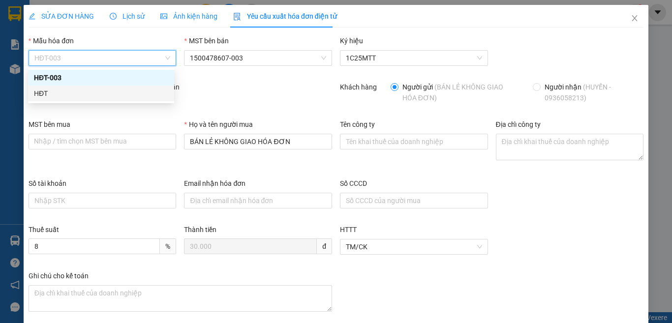
click at [52, 94] on div "HĐT" at bounding box center [101, 93] width 134 height 11
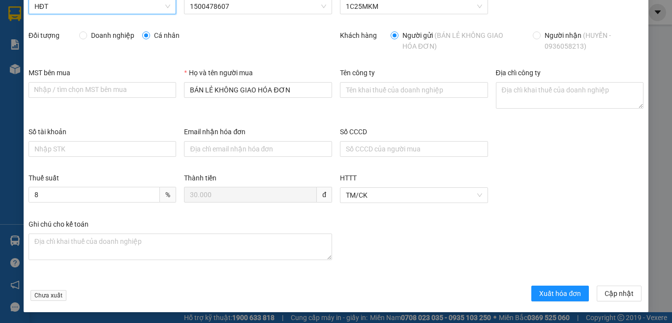
scroll to position [52, 0]
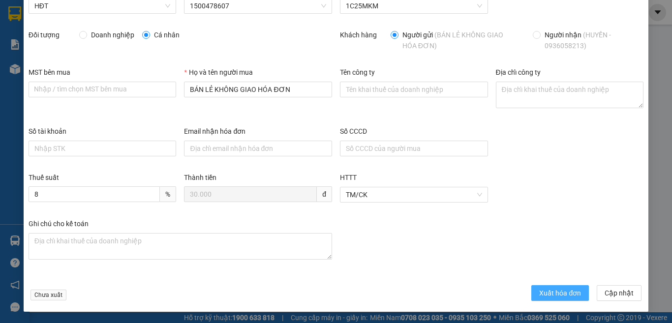
click at [546, 288] on span "Xuất hóa đơn" at bounding box center [560, 293] width 42 height 11
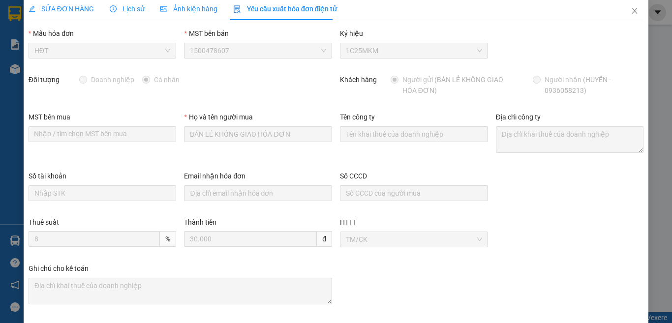
scroll to position [0, 0]
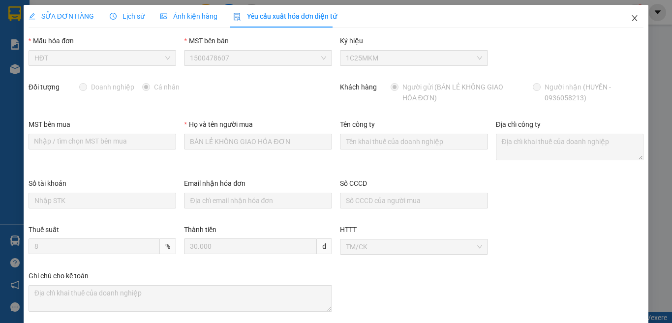
click at [631, 18] on icon "close" at bounding box center [635, 18] width 8 height 8
click at [629, 19] on div "ketoan.kimma 1" at bounding box center [602, 12] width 83 height 17
